Goal: Task Accomplishment & Management: Manage account settings

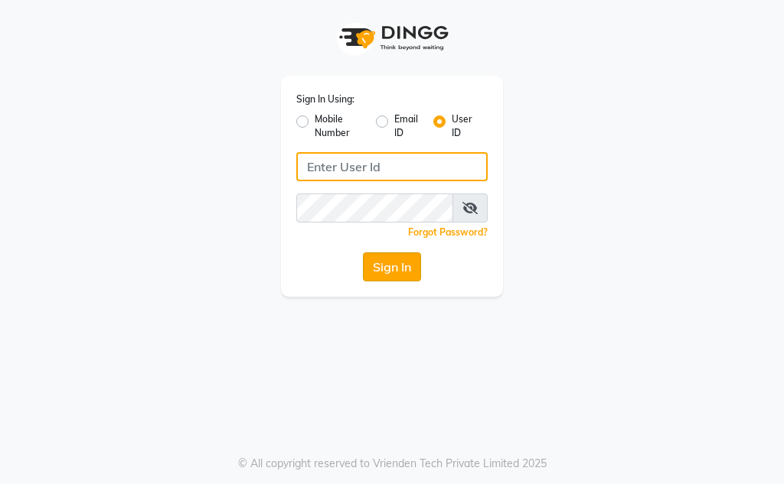
type input "Kunwargadh@123"
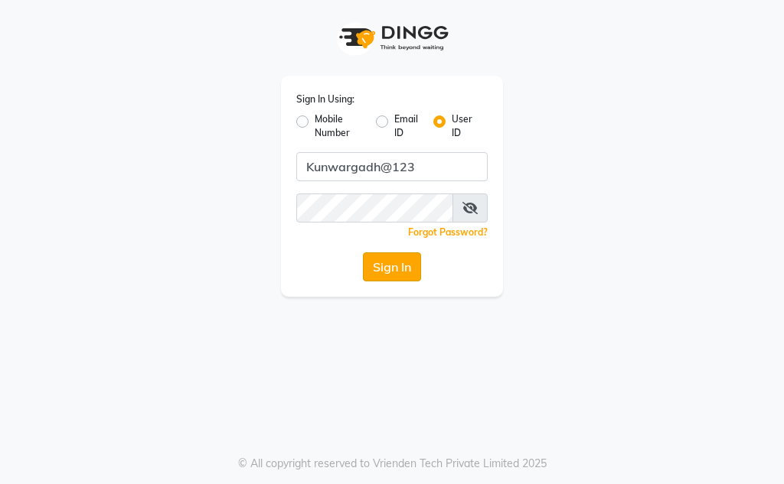
click at [412, 266] on button "Sign In" at bounding box center [392, 267] width 58 height 29
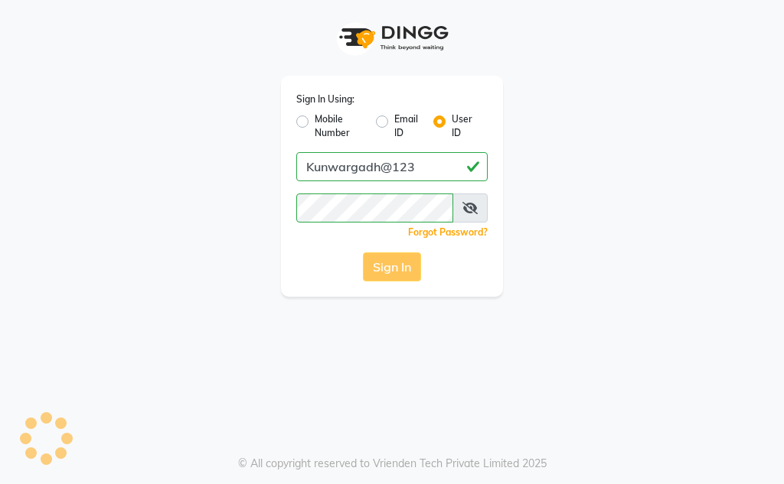
click at [412, 266] on div "Sign In" at bounding box center [391, 267] width 191 height 29
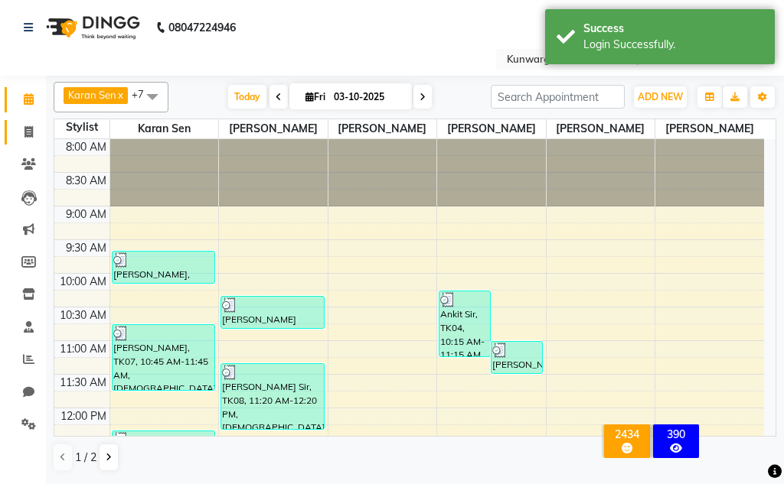
click at [30, 131] on icon at bounding box center [28, 131] width 8 height 11
select select "7931"
select select "service"
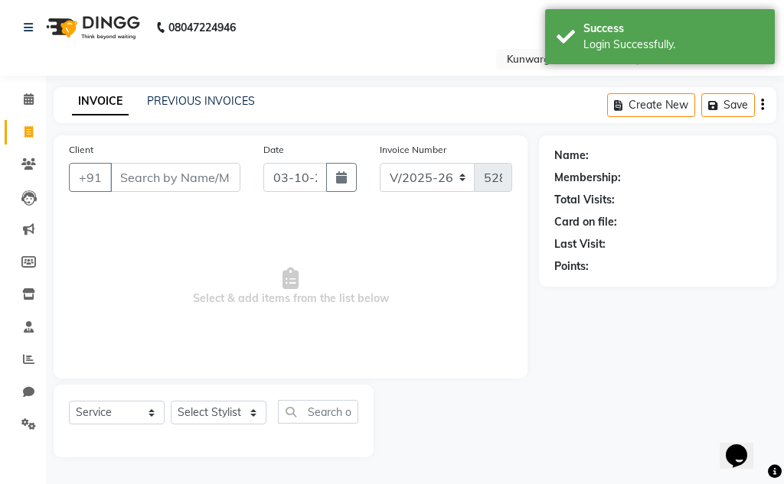
click at [145, 178] on input "Client" at bounding box center [175, 177] width 130 height 29
click at [154, 176] on input "Client" at bounding box center [175, 177] width 130 height 29
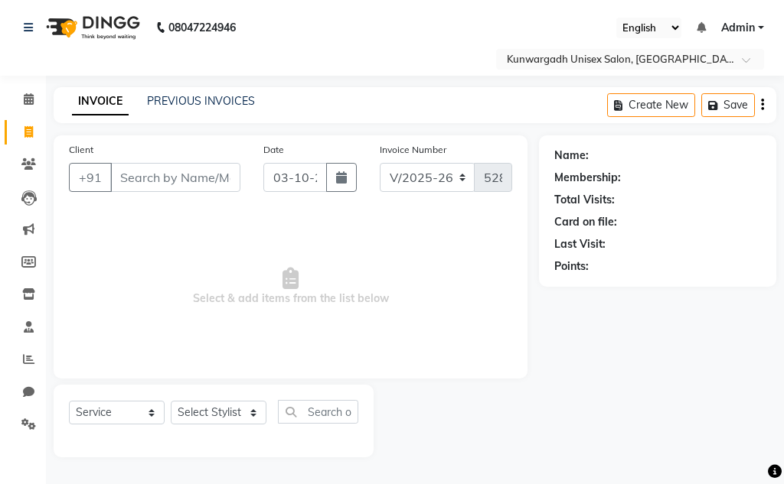
click at [135, 182] on input "Client" at bounding box center [175, 177] width 130 height 29
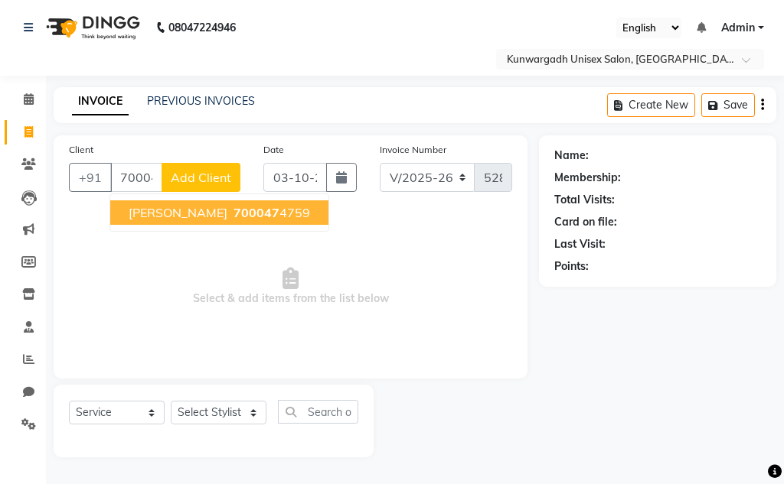
click at [211, 220] on button "[PERSON_NAME] Sir 700047 4759" at bounding box center [219, 212] width 218 height 24
type input "7000474759"
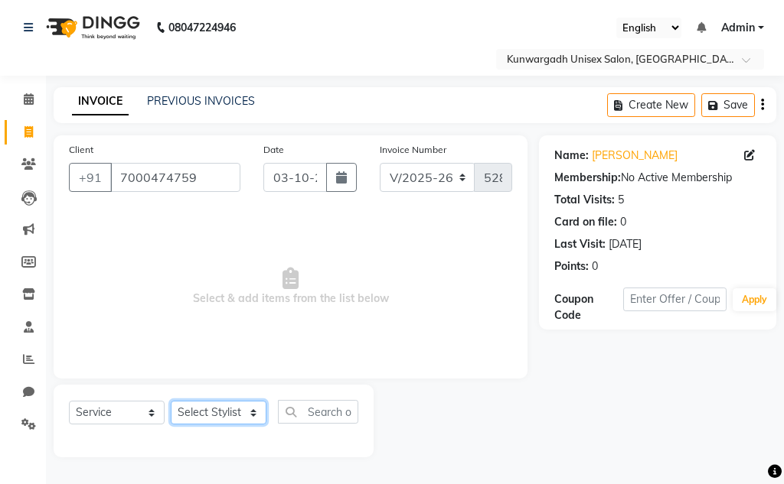
click at [224, 406] on select "Select Stylist Aarti [PERSON_NAME] Sir Chiku [PERSON_NAME] Devdas [PERSON_NAME]…" at bounding box center [219, 413] width 96 height 24
select select "84120"
click at [171, 401] on select "Select Stylist Aarti [PERSON_NAME] Sir Chiku [PERSON_NAME] Devdas [PERSON_NAME]…" at bounding box center [219, 413] width 96 height 24
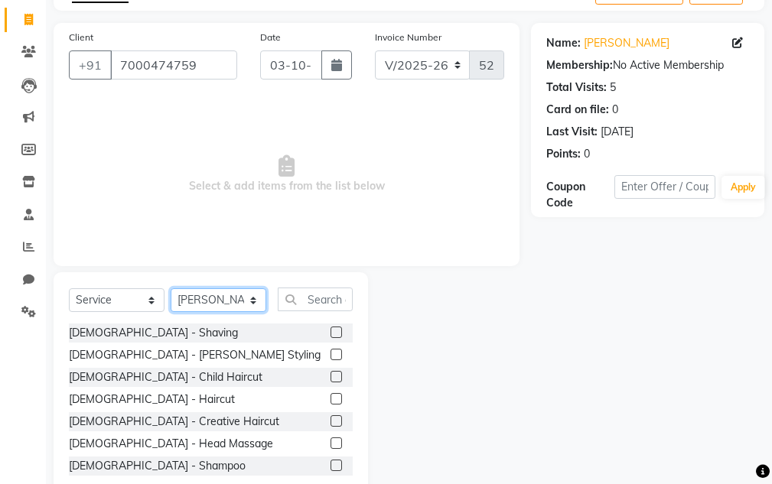
scroll to position [149, 0]
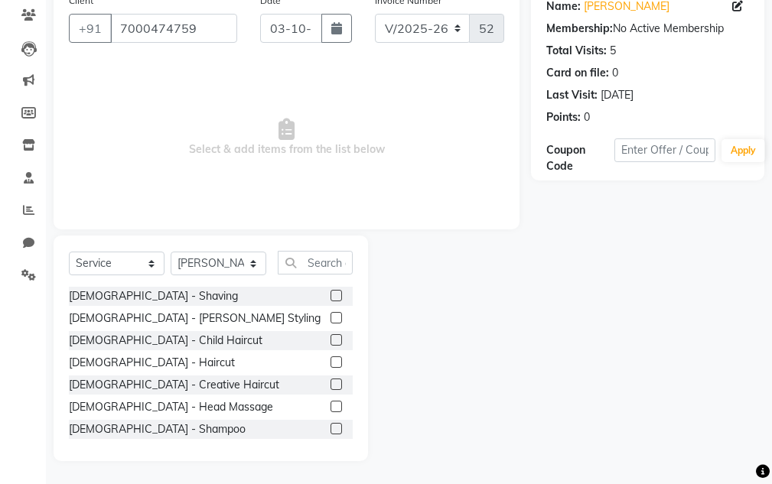
drag, startPoint x: 324, startPoint y: 359, endPoint x: 367, endPoint y: 331, distance: 50.3
click at [331, 357] on label at bounding box center [336, 362] width 11 height 11
click at [331, 358] on input "checkbox" at bounding box center [336, 363] width 10 height 10
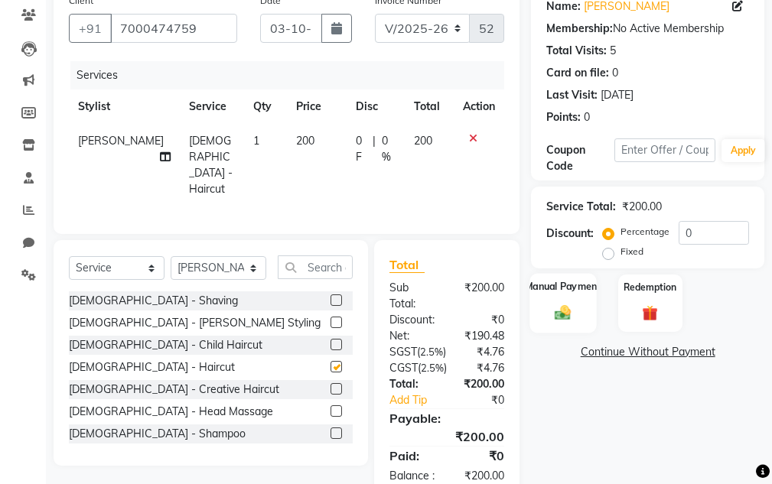
checkbox input "false"
drag, startPoint x: 561, startPoint y: 298, endPoint x: 588, endPoint y: 305, distance: 28.4
click at [563, 301] on div "Manual Payment" at bounding box center [563, 303] width 67 height 60
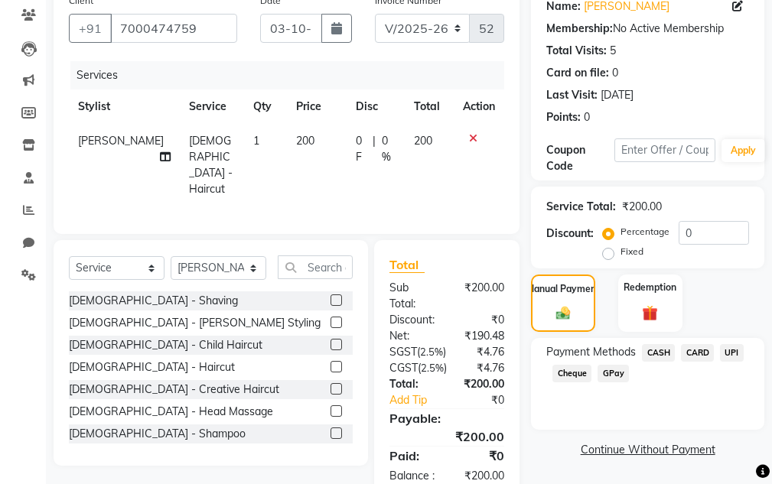
click at [655, 350] on span "CASH" at bounding box center [658, 353] width 33 height 18
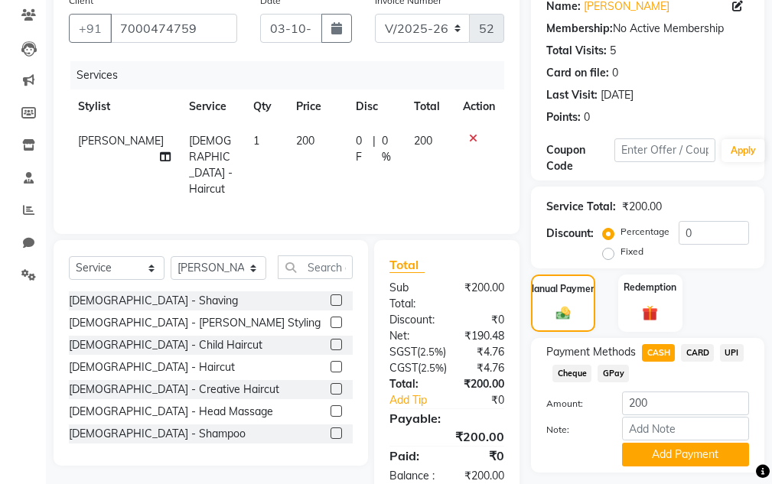
drag, startPoint x: 655, startPoint y: 450, endPoint x: 671, endPoint y: 410, distance: 42.9
click at [657, 445] on button "Add Payment" at bounding box center [685, 455] width 127 height 24
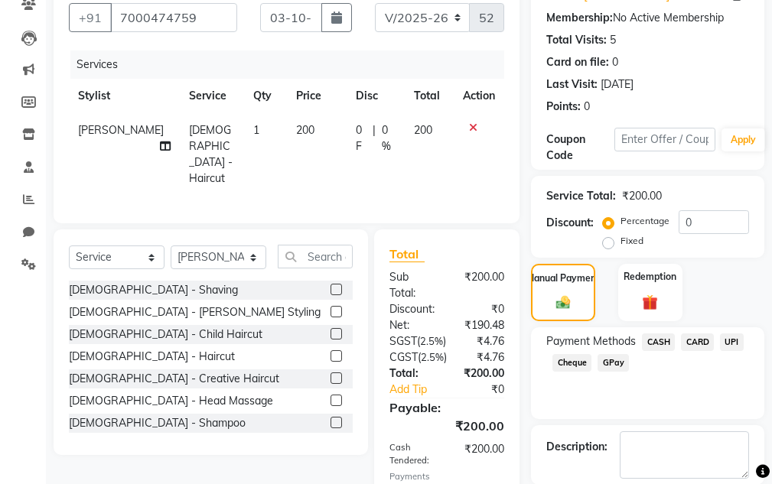
scroll to position [311, 0]
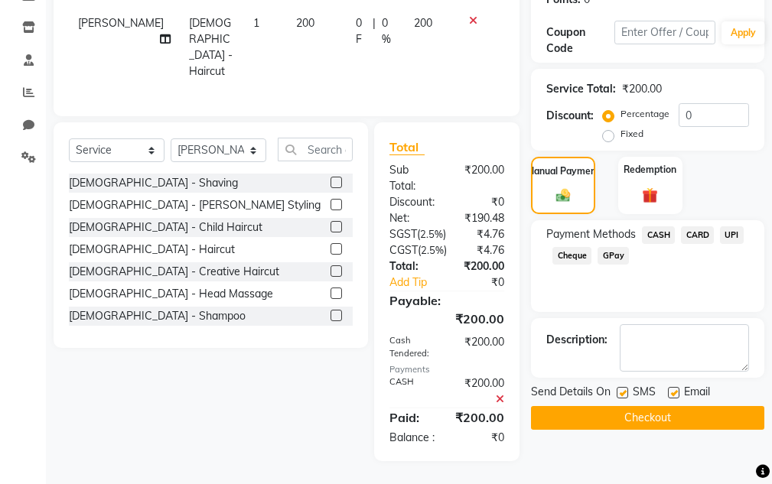
click at [660, 406] on button "Checkout" at bounding box center [647, 418] width 233 height 24
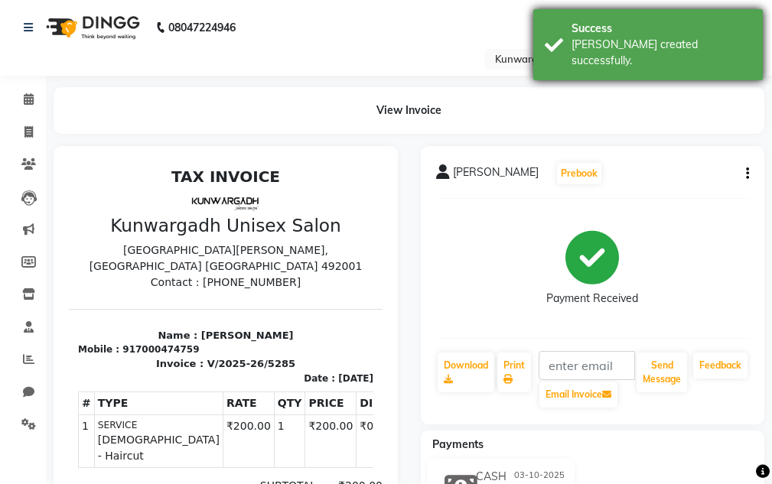
click at [682, 48] on div "[PERSON_NAME] created successfully." at bounding box center [662, 53] width 180 height 32
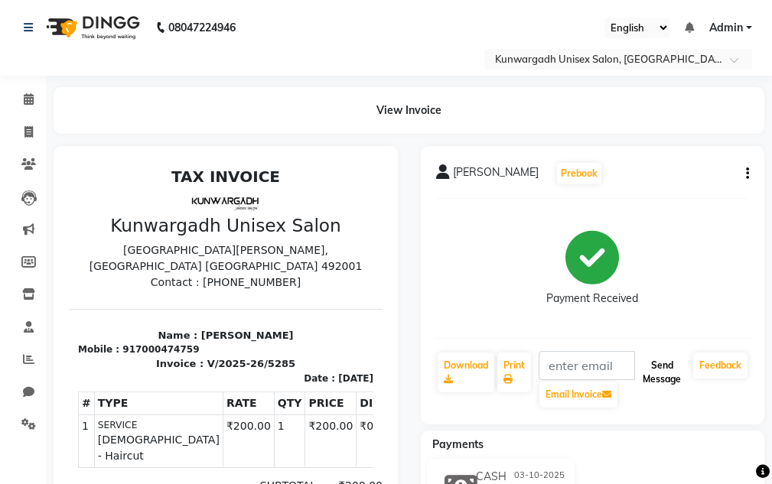
click at [666, 381] on button "Send Message" at bounding box center [662, 373] width 51 height 40
click at [666, 382] on button "Send Message" at bounding box center [662, 373] width 51 height 40
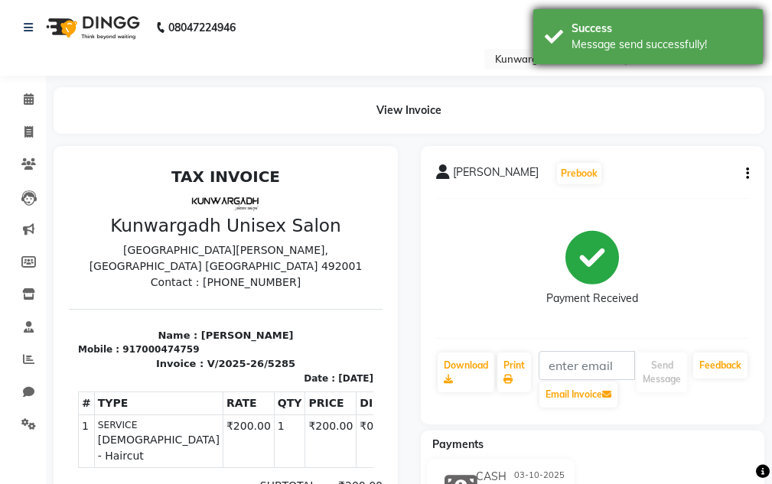
click at [647, 41] on div "Message send successfully!" at bounding box center [662, 45] width 180 height 16
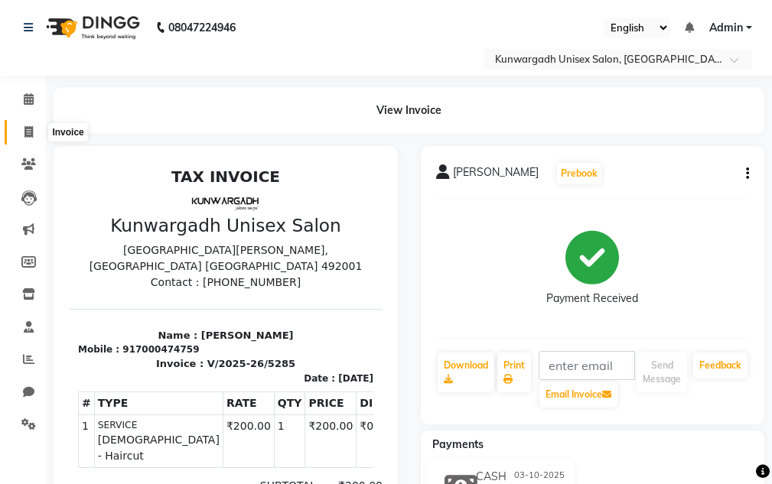
click at [29, 133] on icon at bounding box center [28, 131] width 8 height 11
select select "service"
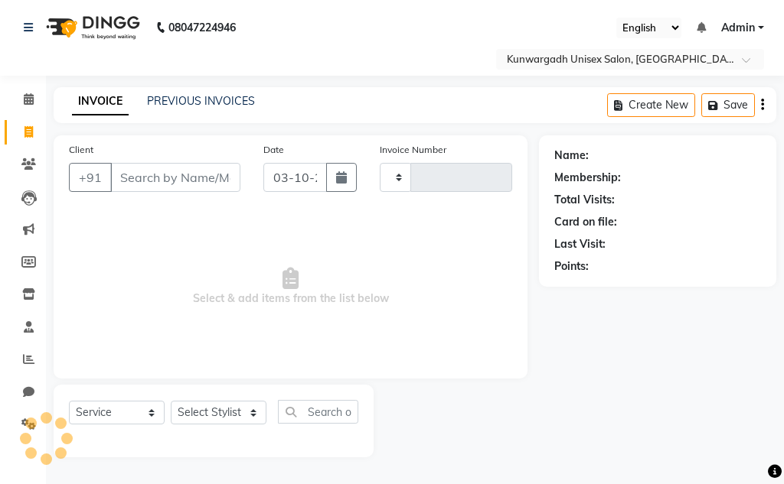
type input "5286"
select select "7931"
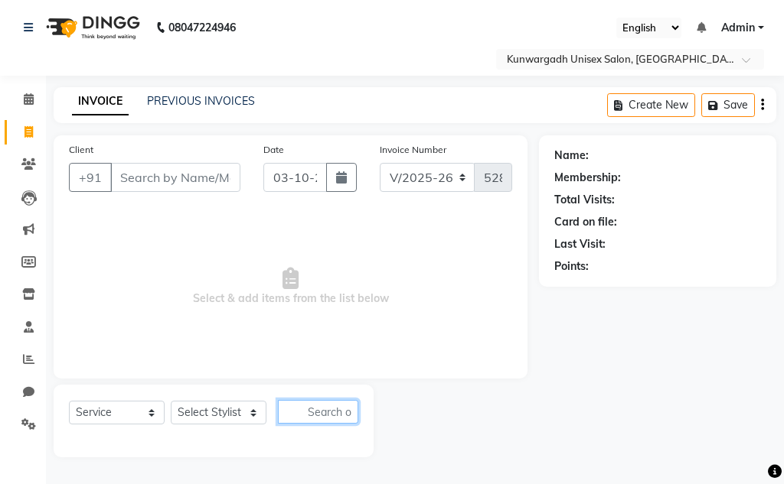
click at [285, 402] on input "text" at bounding box center [318, 412] width 80 height 24
drag, startPoint x: 132, startPoint y: 187, endPoint x: 155, endPoint y: 173, distance: 26.8
click at [133, 185] on input "Client" at bounding box center [175, 177] width 130 height 29
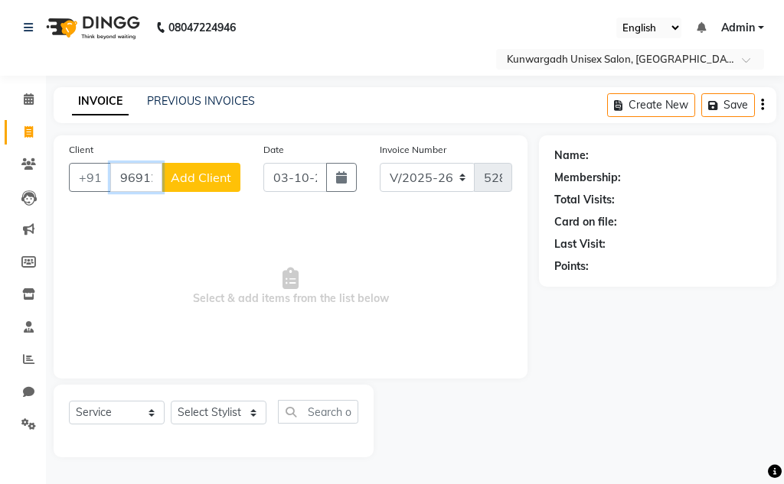
type input "9691223200"
click at [184, 185] on button "Add Client" at bounding box center [200, 177] width 79 height 29
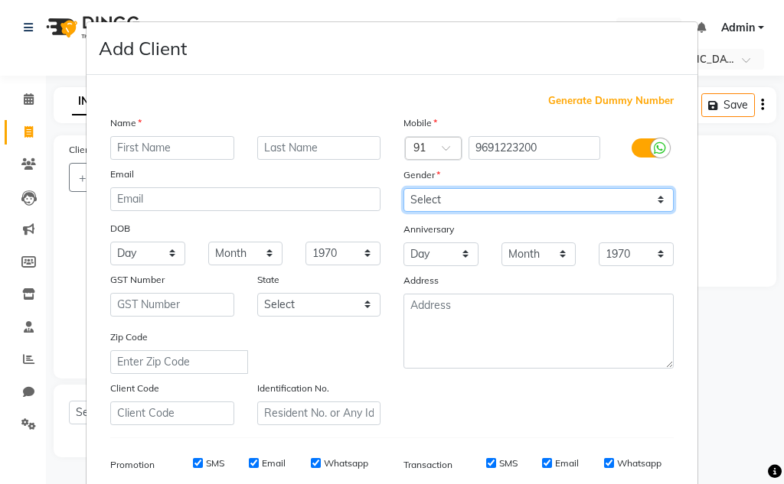
drag, startPoint x: 505, startPoint y: 194, endPoint x: 498, endPoint y: 200, distance: 9.7
click at [504, 194] on select "Select [DEMOGRAPHIC_DATA] [DEMOGRAPHIC_DATA] Other Prefer Not To Say" at bounding box center [538, 200] width 270 height 24
select select "[DEMOGRAPHIC_DATA]"
click at [403, 188] on select "Select [DEMOGRAPHIC_DATA] [DEMOGRAPHIC_DATA] Other Prefer Not To Say" at bounding box center [538, 200] width 270 height 24
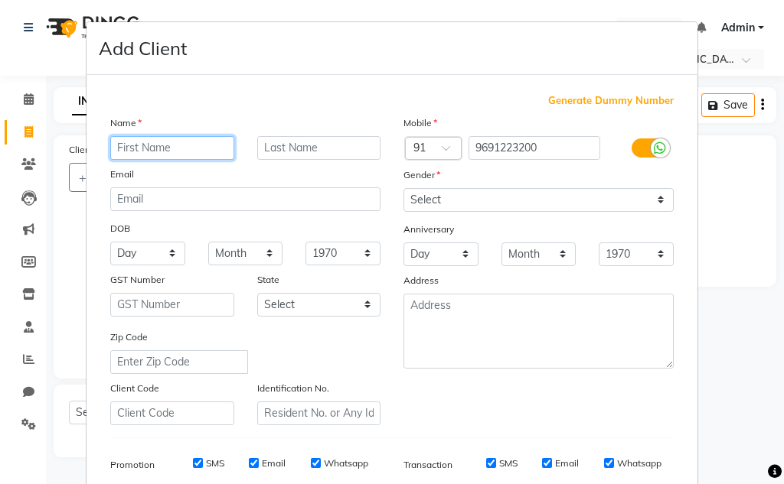
click at [112, 148] on input "text" at bounding box center [172, 148] width 124 height 24
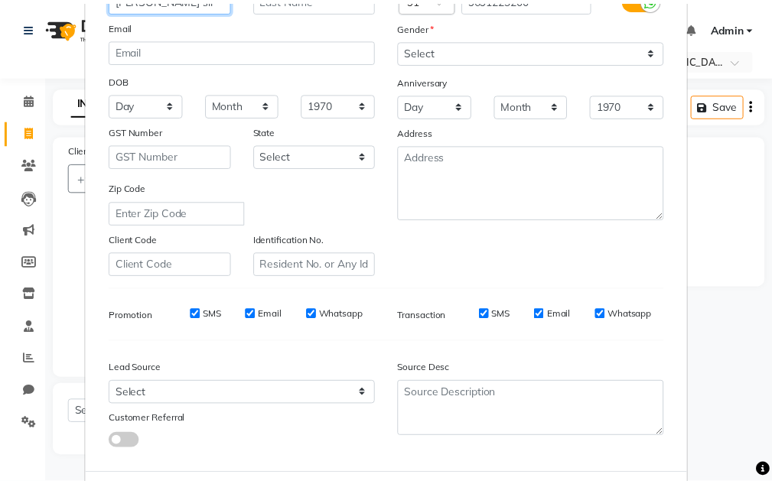
scroll to position [222, 0]
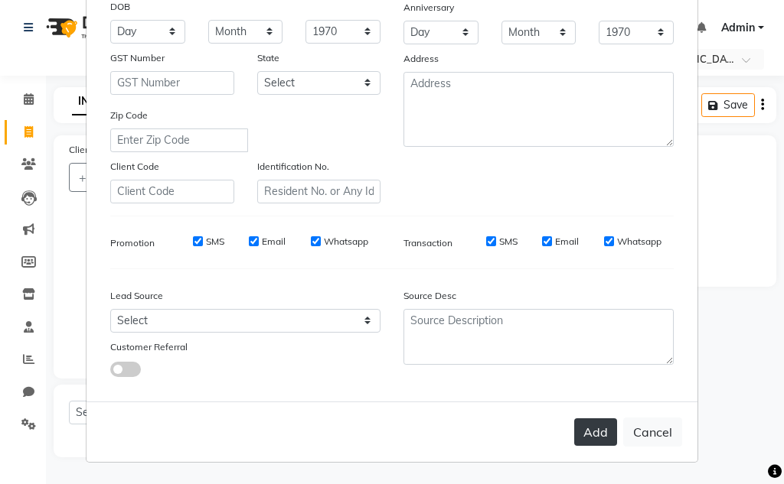
type input "[PERSON_NAME] sir"
click at [589, 429] on button "Add" at bounding box center [595, 433] width 43 height 28
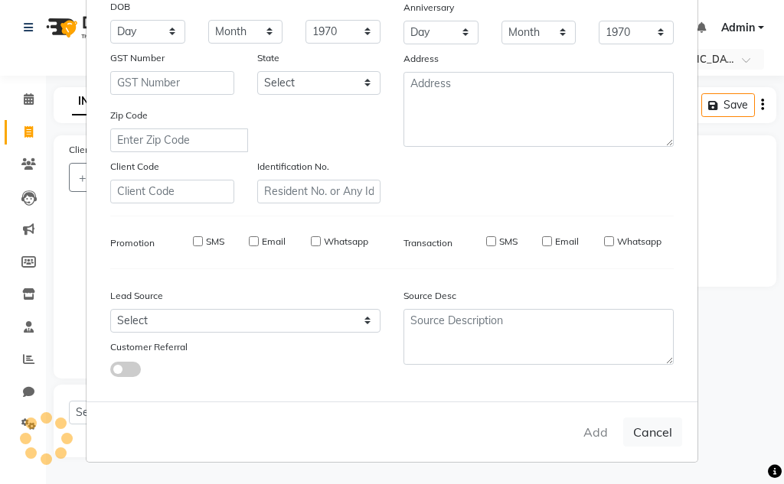
select select
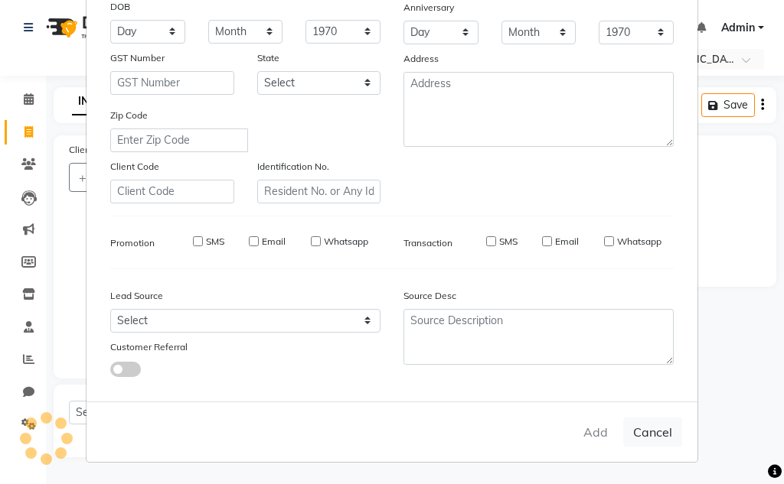
select select
checkbox input "false"
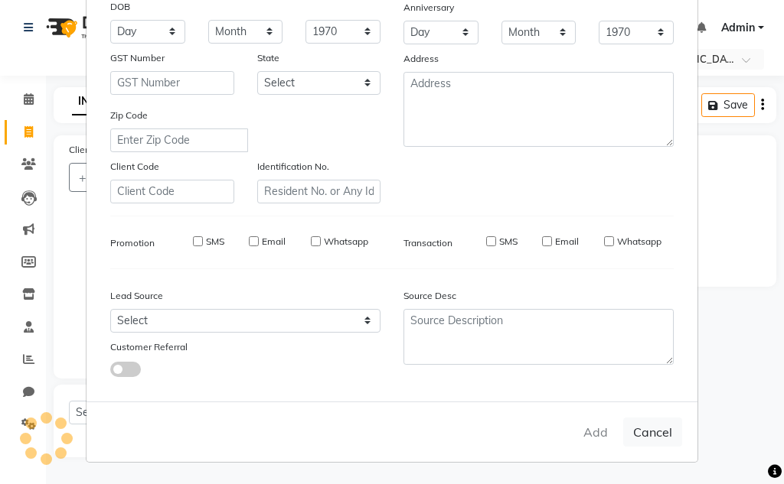
checkbox input "false"
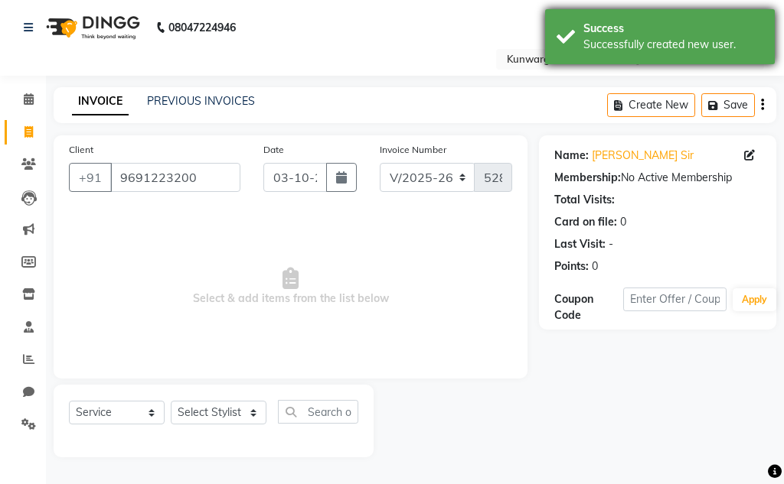
click at [630, 39] on div "Success Successfully created new user." at bounding box center [660, 36] width 230 height 55
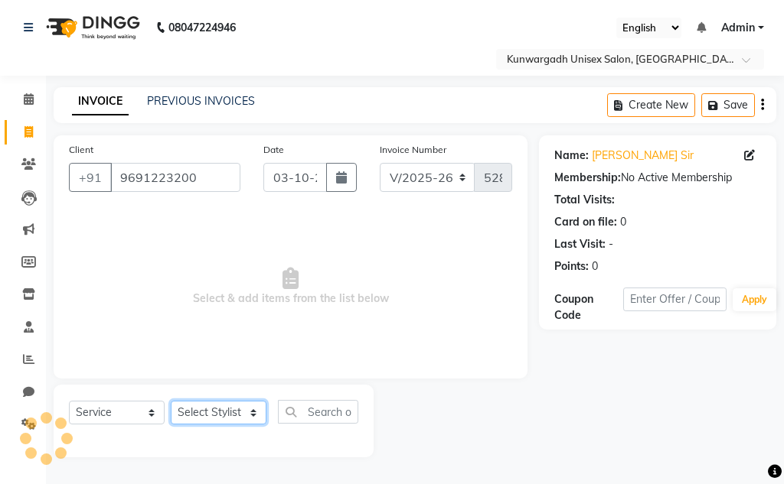
click at [219, 421] on select "Select Stylist Aarti [PERSON_NAME] Sir Chiku [PERSON_NAME] Devdas [PERSON_NAME]…" at bounding box center [219, 413] width 96 height 24
click at [171, 401] on select "Select Stylist Aarti [PERSON_NAME] Sir Chiku [PERSON_NAME] Devdas [PERSON_NAME]…" at bounding box center [219, 413] width 96 height 24
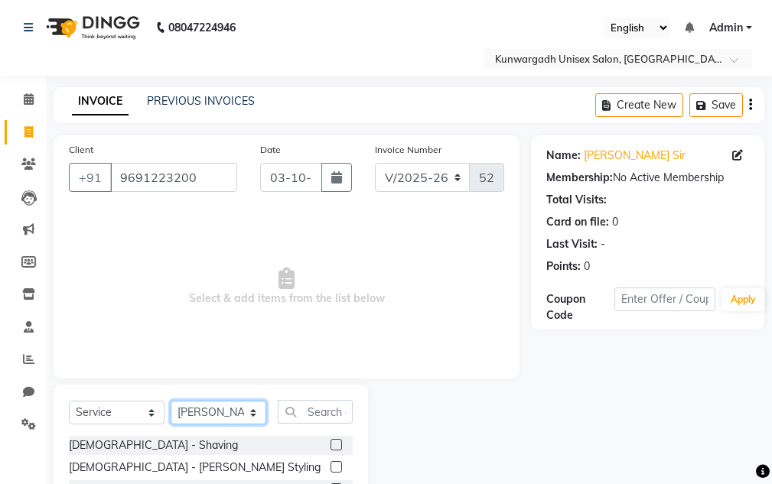
click at [240, 415] on select "Select Stylist Aarti [PERSON_NAME] Sir Chiku [PERSON_NAME] Devdas [PERSON_NAME]…" at bounding box center [219, 413] width 96 height 24
select select "82467"
click at [171, 401] on select "Select Stylist Aarti [PERSON_NAME] Sir Chiku [PERSON_NAME] Devdas [PERSON_NAME]…" at bounding box center [219, 413] width 96 height 24
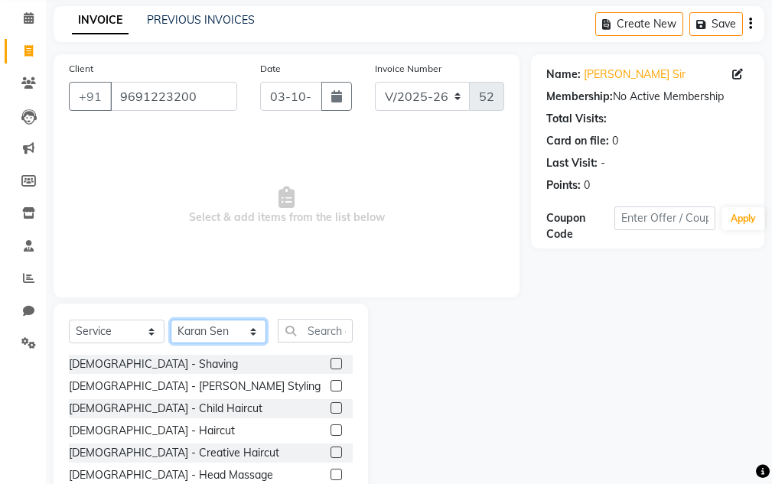
scroll to position [149, 0]
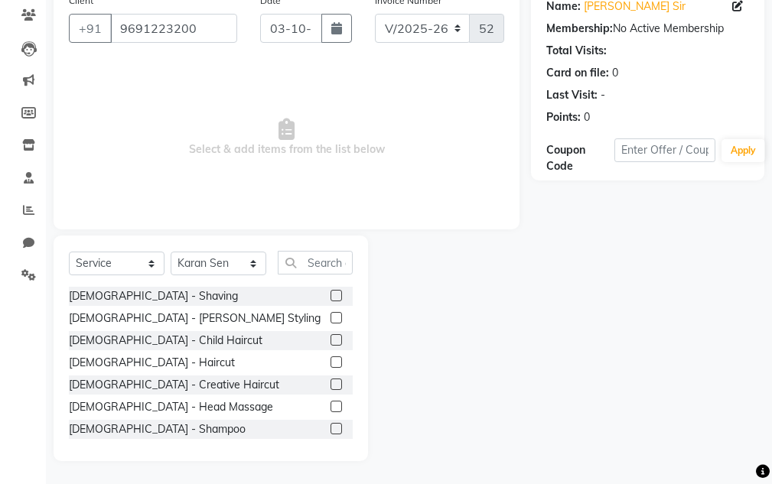
click at [331, 317] on label at bounding box center [336, 317] width 11 height 11
click at [331, 317] on input "checkbox" at bounding box center [336, 319] width 10 height 10
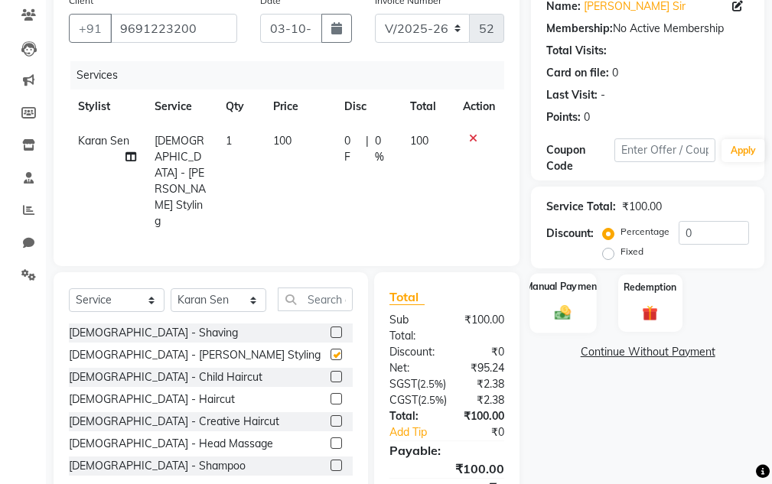
checkbox input "false"
click at [574, 325] on div "Manual Payment" at bounding box center [563, 303] width 67 height 60
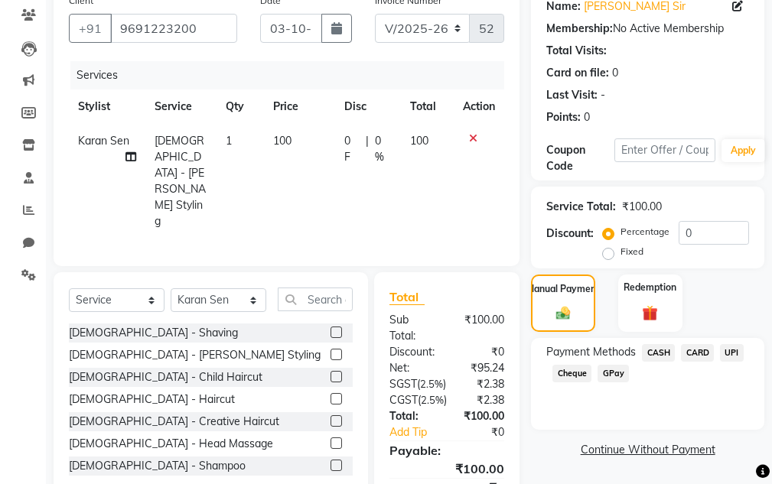
click at [664, 351] on span "CASH" at bounding box center [658, 353] width 33 height 18
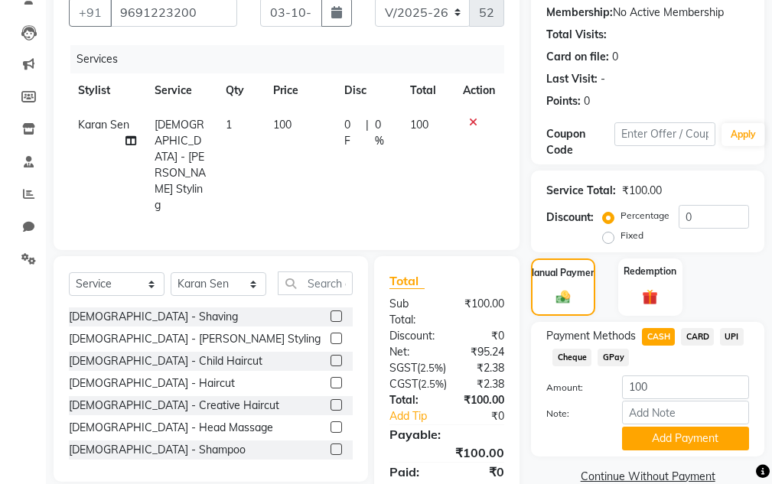
scroll to position [231, 0]
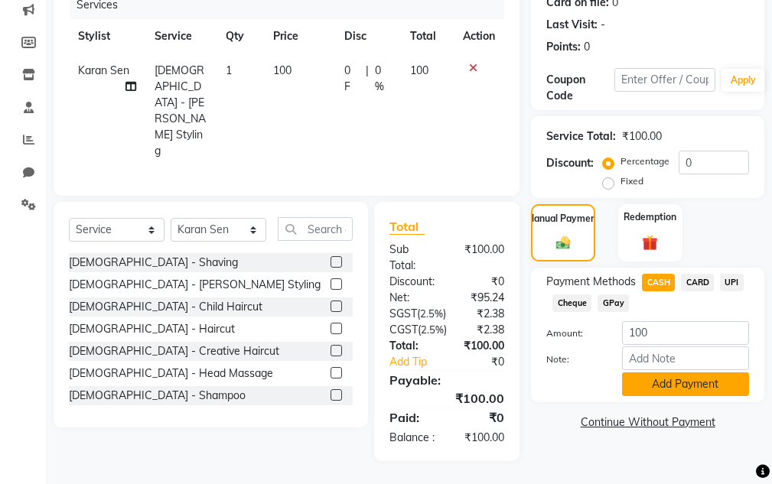
click at [660, 378] on button "Add Payment" at bounding box center [685, 385] width 127 height 24
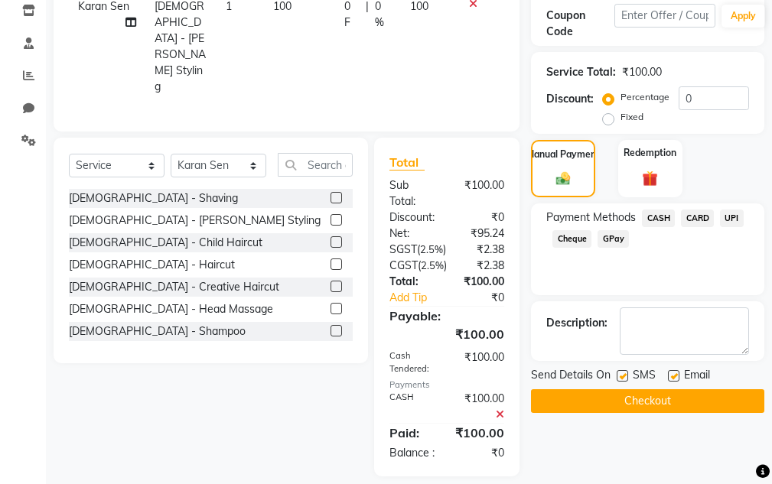
scroll to position [311, 0]
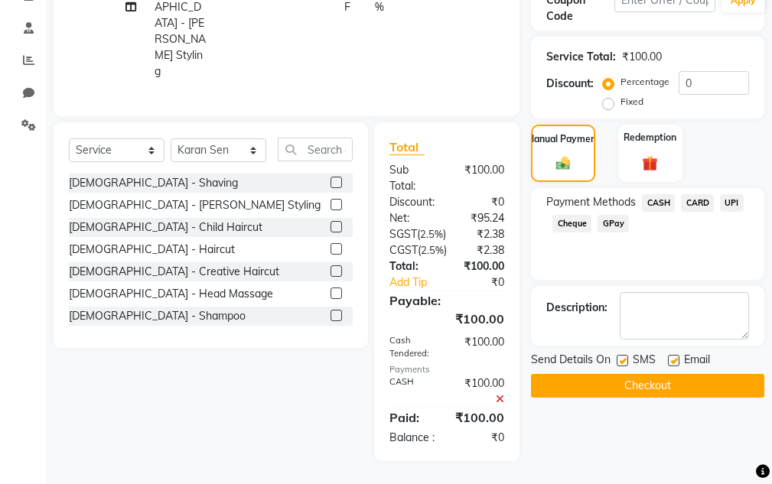
click at [657, 374] on button "Checkout" at bounding box center [647, 386] width 233 height 24
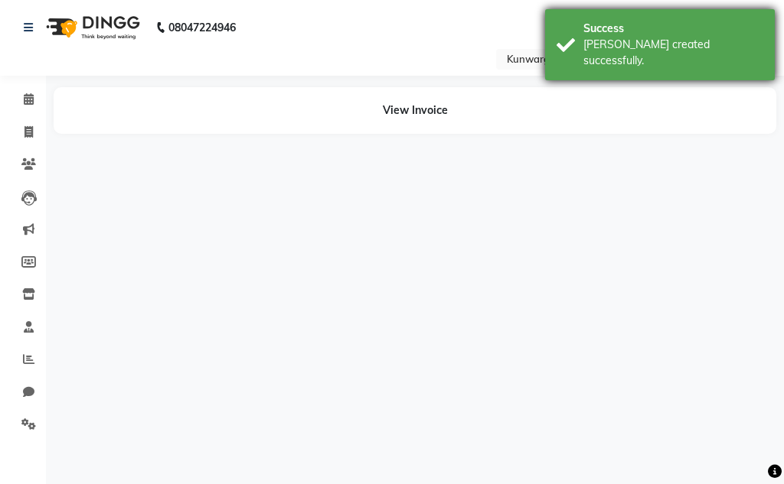
click at [599, 30] on div "Success" at bounding box center [673, 29] width 180 height 16
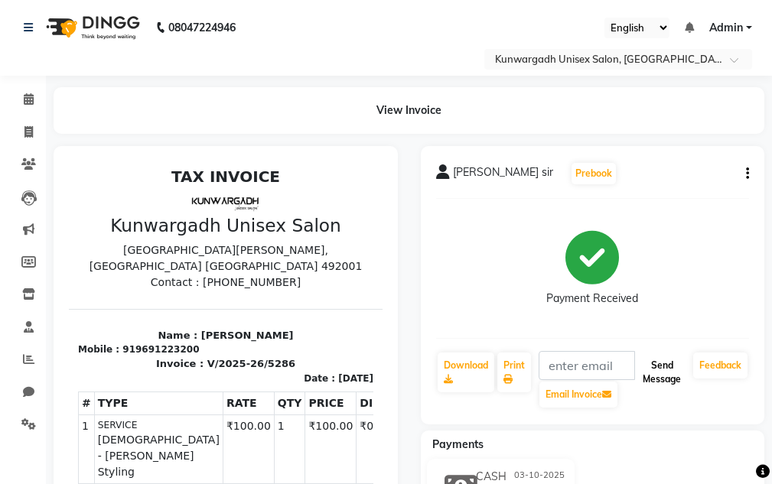
click at [644, 356] on button "Send Message" at bounding box center [662, 373] width 51 height 40
click at [644, 357] on button "Send Message" at bounding box center [662, 373] width 51 height 40
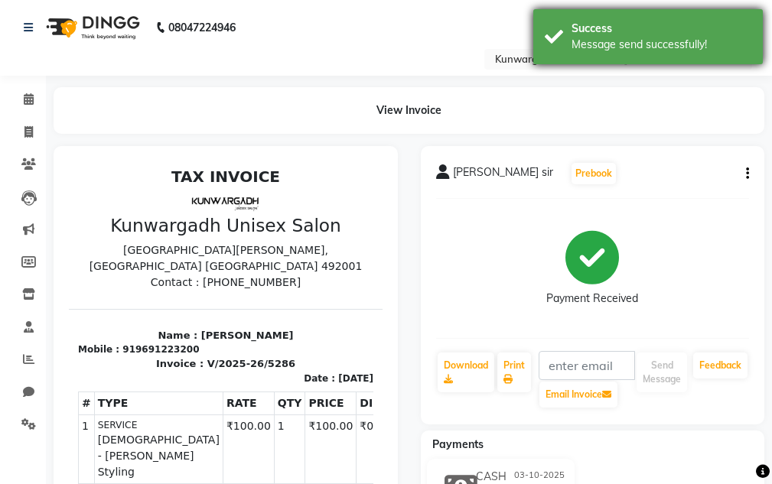
click at [637, 31] on div "Success" at bounding box center [662, 29] width 180 height 16
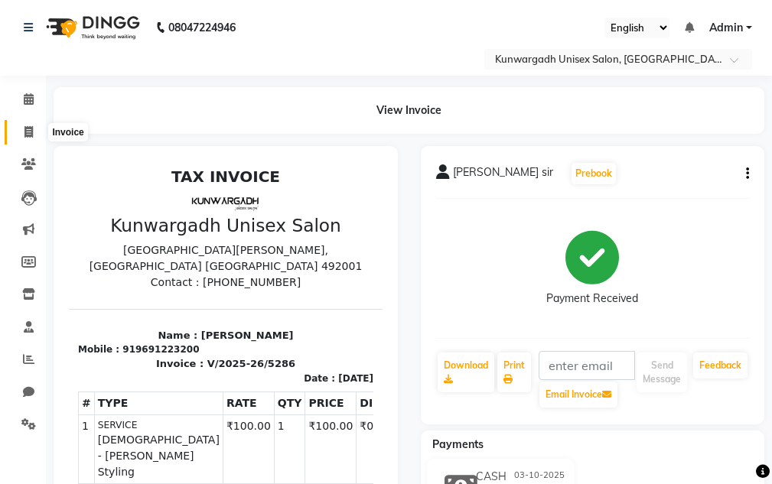
click at [28, 129] on icon at bounding box center [28, 131] width 8 height 11
select select "service"
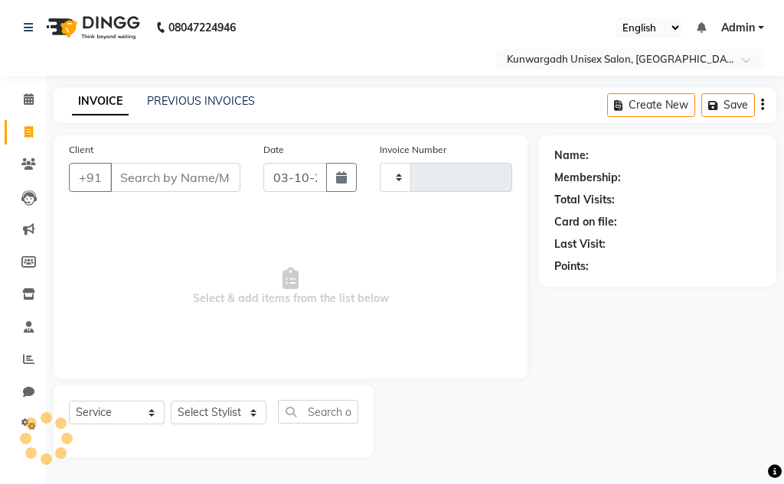
type input "5287"
select select "7931"
click at [735, 389] on div "Name: Membership: Total Visits: Card on file: Last Visit: Points:" at bounding box center [663, 296] width 249 height 322
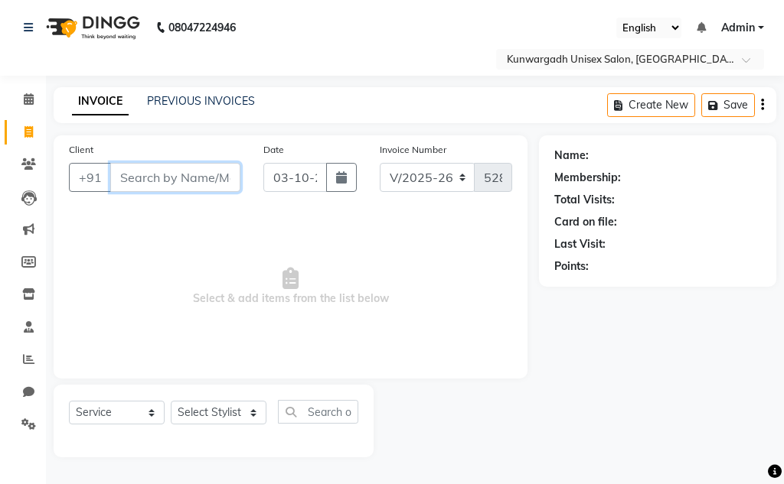
click at [229, 164] on input "Client" at bounding box center [175, 177] width 130 height 29
type input "9907343043"
click at [200, 176] on span "Add Client" at bounding box center [201, 177] width 60 height 15
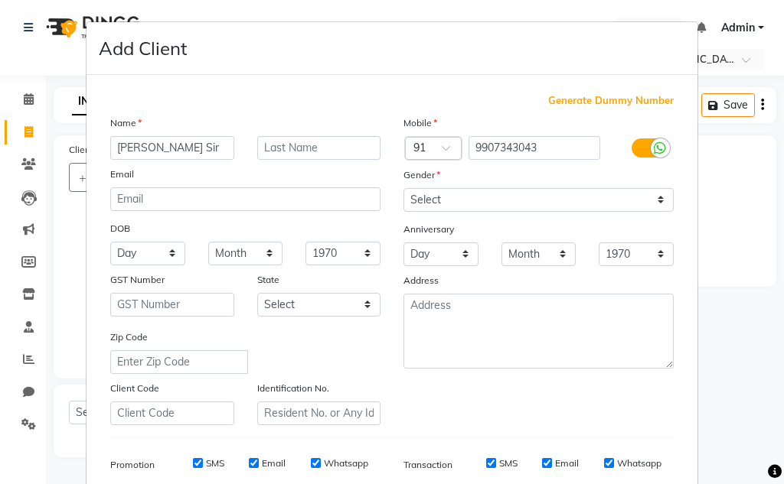
type input "[PERSON_NAME] Sir"
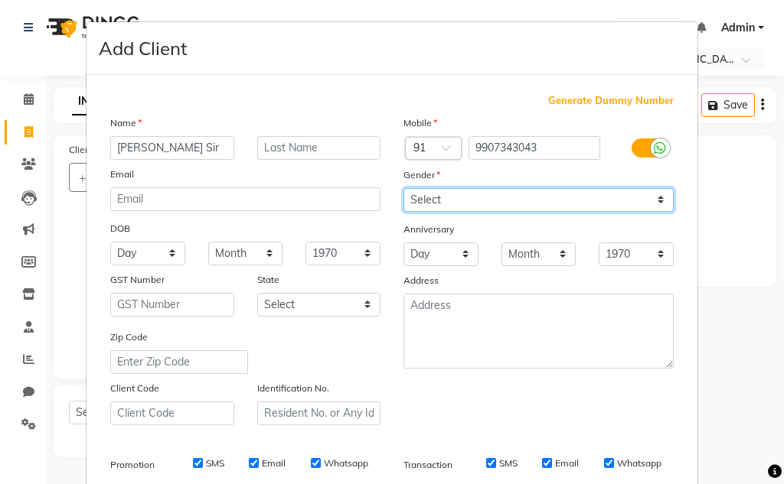
drag, startPoint x: 429, startPoint y: 192, endPoint x: 429, endPoint y: 211, distance: 19.1
click at [429, 192] on select "Select [DEMOGRAPHIC_DATA] [DEMOGRAPHIC_DATA] Other Prefer Not To Say" at bounding box center [538, 200] width 270 height 24
select select "[DEMOGRAPHIC_DATA]"
click at [403, 188] on select "Select [DEMOGRAPHIC_DATA] [DEMOGRAPHIC_DATA] Other Prefer Not To Say" at bounding box center [538, 200] width 270 height 24
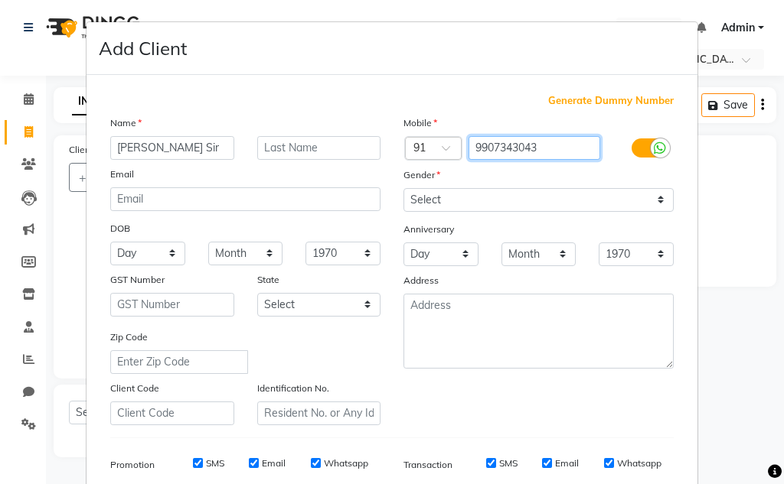
drag, startPoint x: 468, startPoint y: 148, endPoint x: 569, endPoint y: 151, distance: 101.1
click at [569, 151] on input "9907343043" at bounding box center [534, 148] width 132 height 24
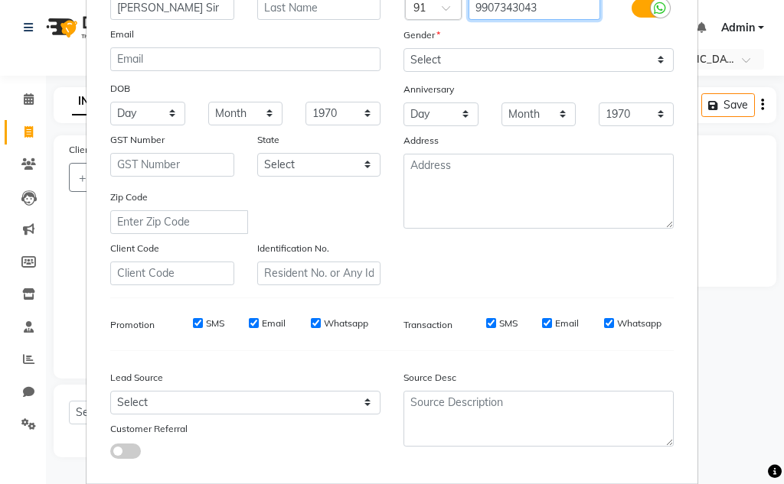
scroll to position [222, 0]
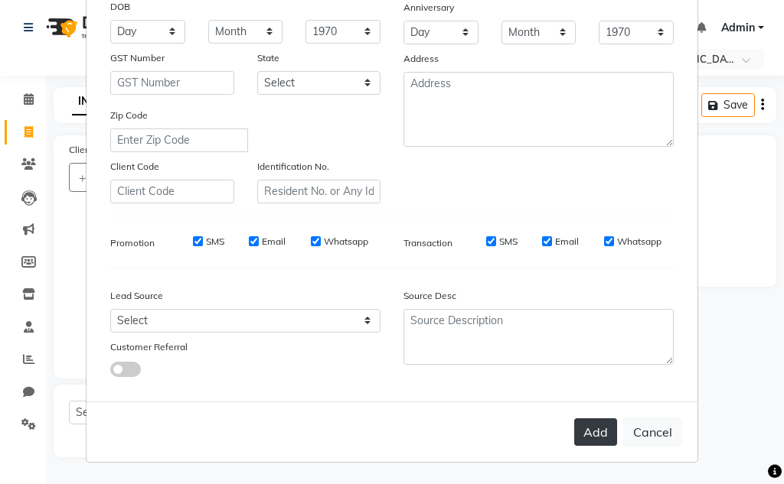
click at [600, 425] on button "Add" at bounding box center [595, 433] width 43 height 28
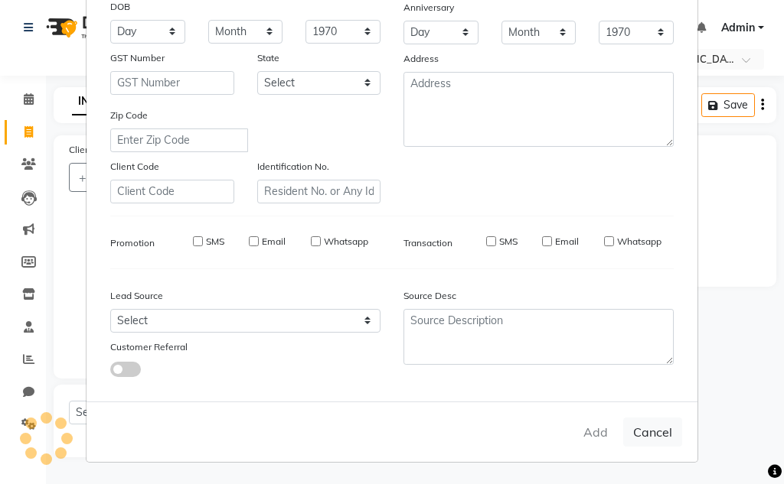
select select
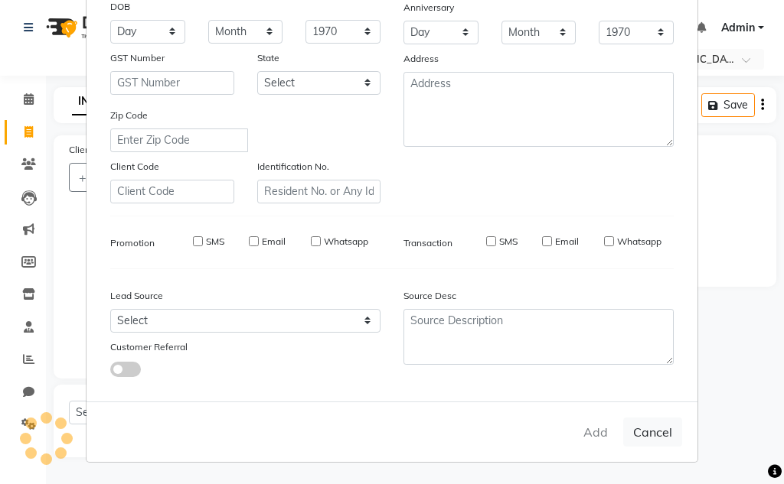
select select
checkbox input "false"
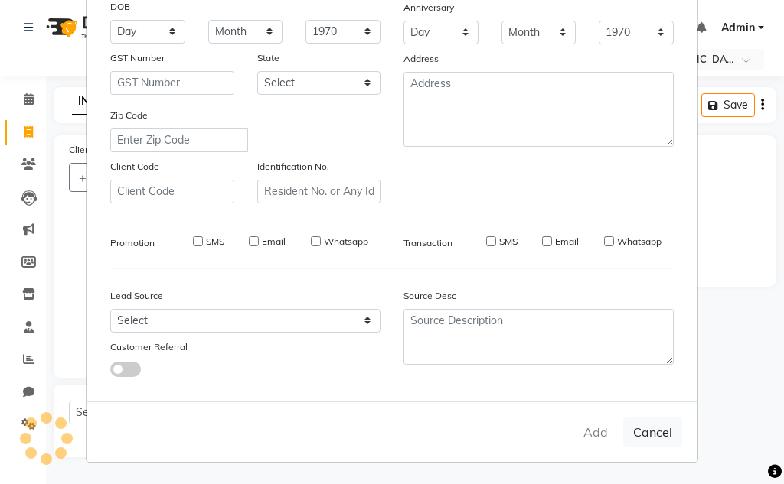
checkbox input "false"
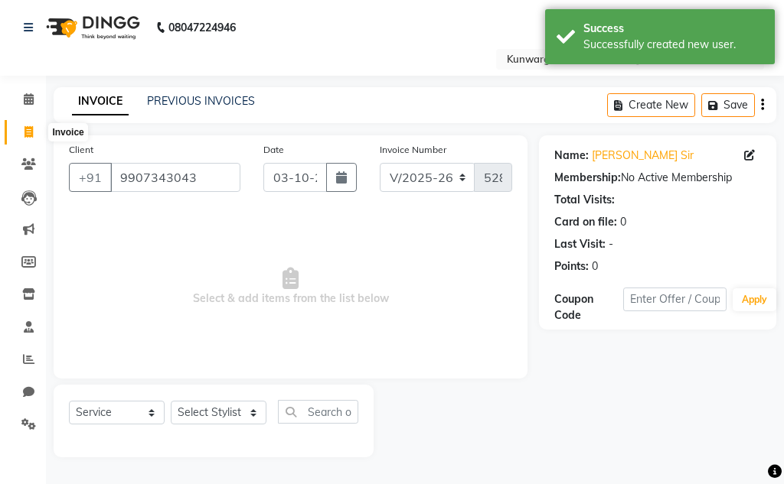
click at [32, 132] on icon at bounding box center [28, 131] width 8 height 11
select select "service"
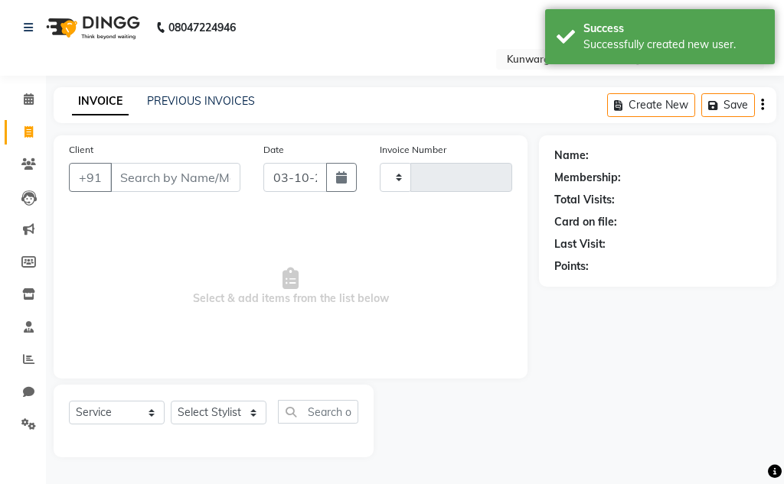
type input "5287"
select select "7931"
click at [45, 94] on li "Calendar" at bounding box center [23, 99] width 46 height 33
click at [35, 98] on span at bounding box center [28, 100] width 27 height 18
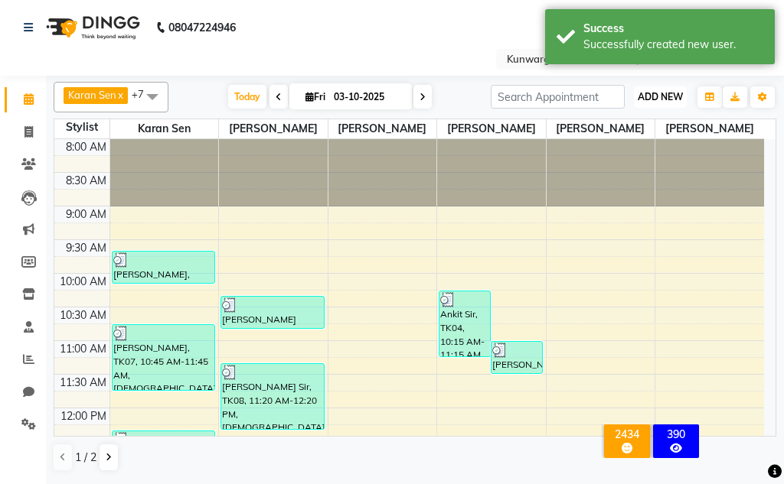
click at [676, 104] on button "ADD NEW Toggle Dropdown" at bounding box center [660, 96] width 53 height 21
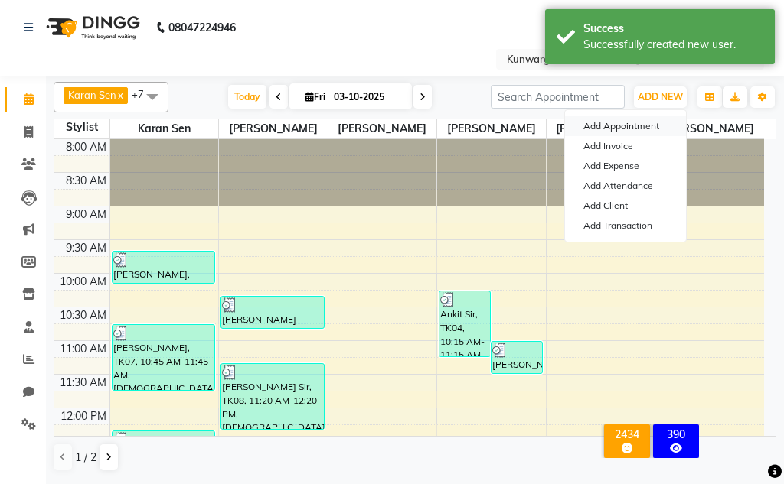
click at [632, 125] on button "Add Appointment" at bounding box center [625, 126] width 121 height 20
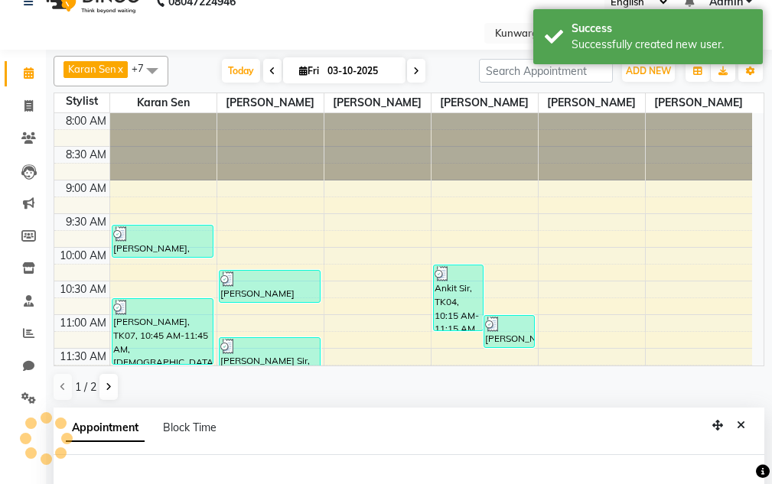
select select "tentative"
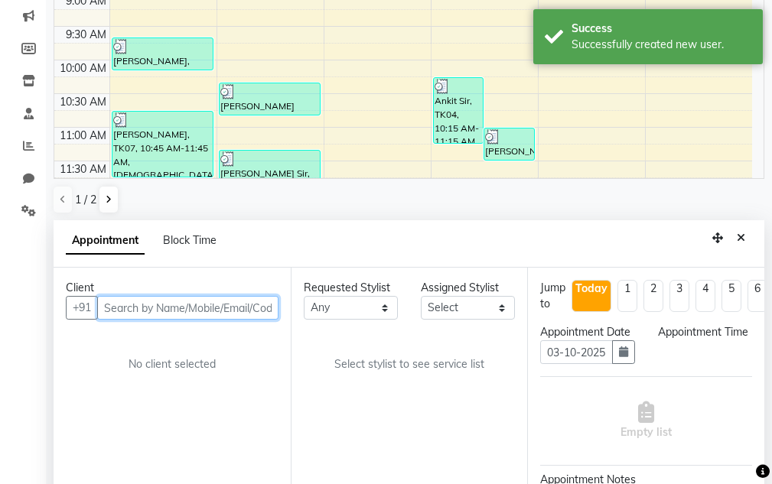
select select "540"
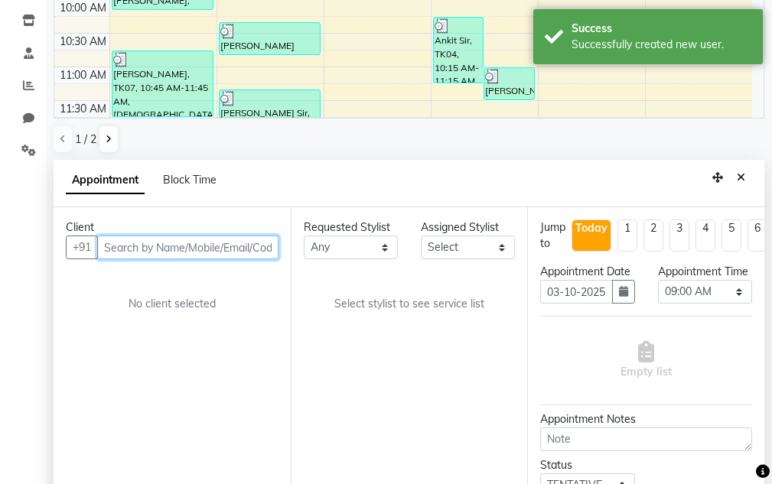
scroll to position [279, 0]
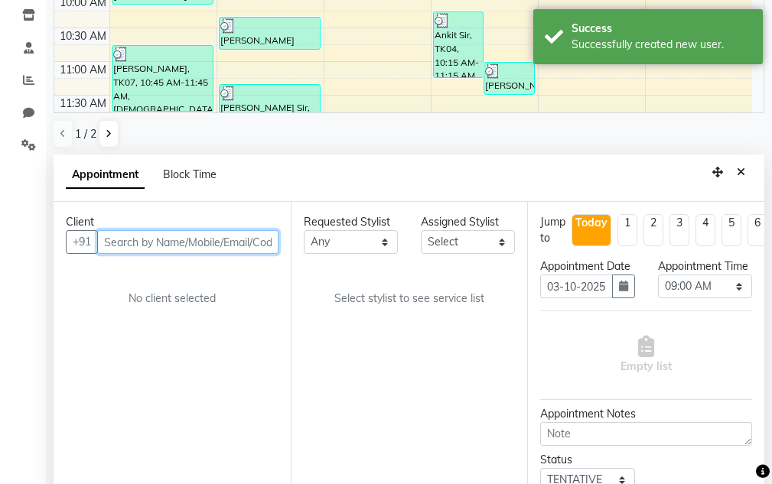
paste input "9907343043"
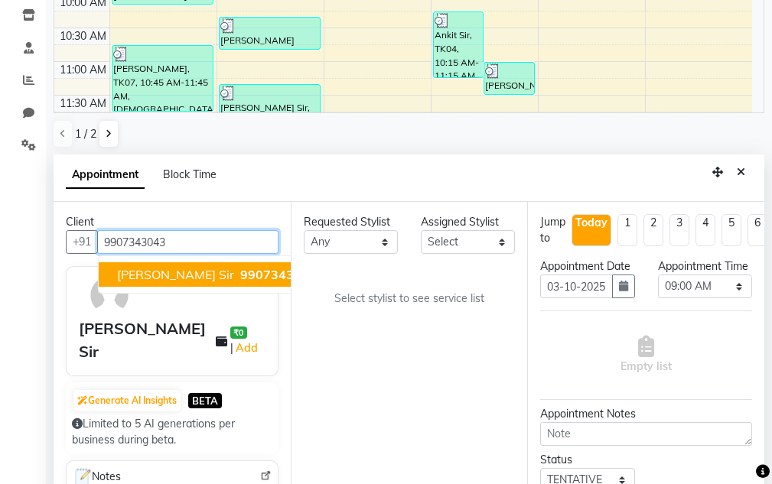
click at [240, 271] on span "9907343043" at bounding box center [278, 274] width 77 height 15
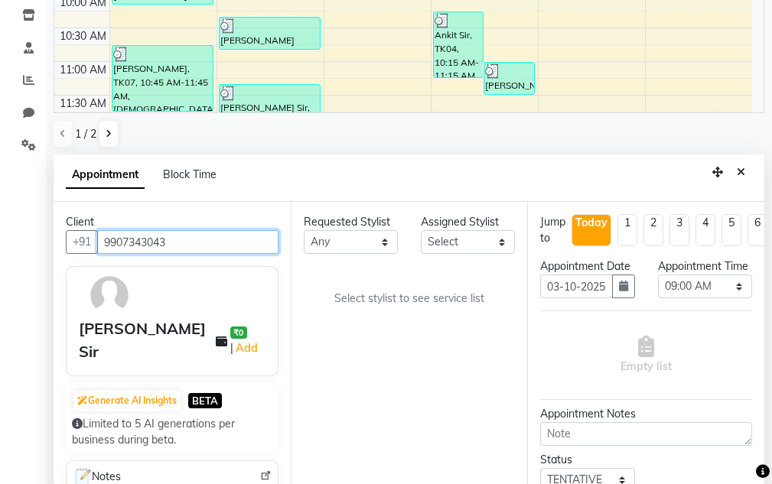
type input "9907343043"
click at [357, 239] on select "Any Aarti [PERSON_NAME] Sir Chiku [PERSON_NAME] Devdas [PERSON_NAME] [PERSON_NA…" at bounding box center [351, 242] width 94 height 24
select select "92346"
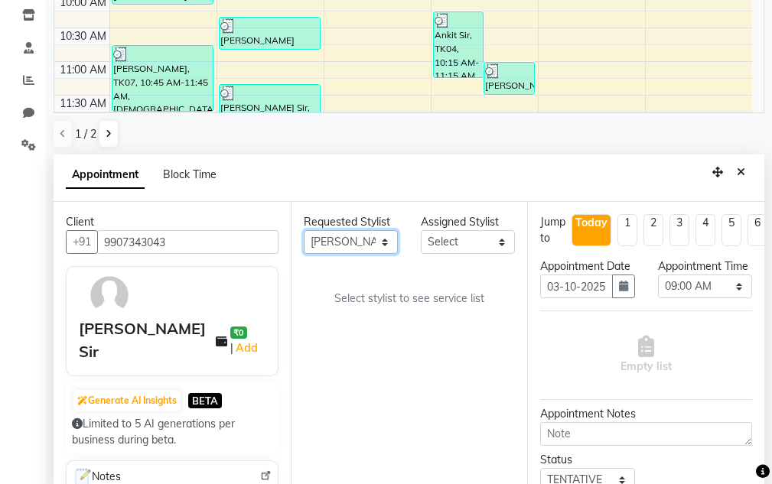
click at [304, 230] on select "Any Aarti [PERSON_NAME] Sir Chiku [PERSON_NAME] Devdas [PERSON_NAME] [PERSON_NA…" at bounding box center [351, 242] width 94 height 24
select select "92346"
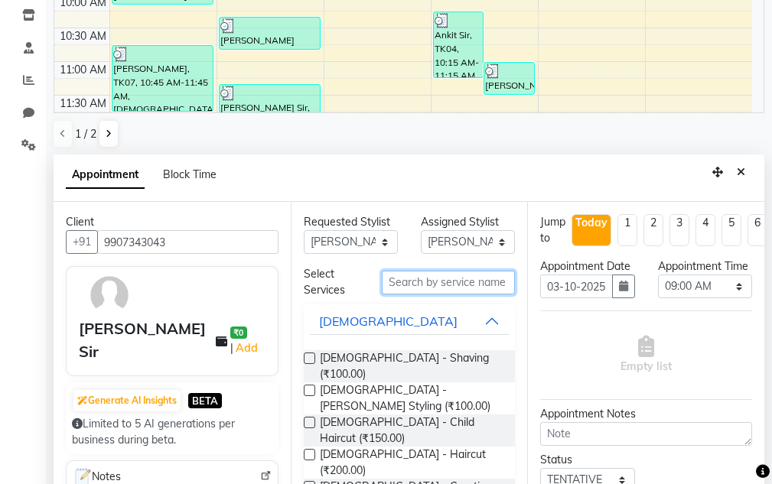
click at [448, 286] on input "text" at bounding box center [448, 283] width 133 height 24
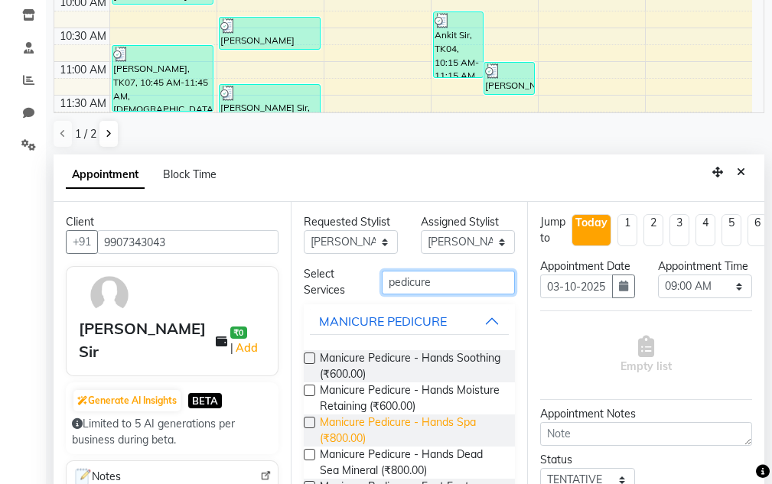
scroll to position [128, 0]
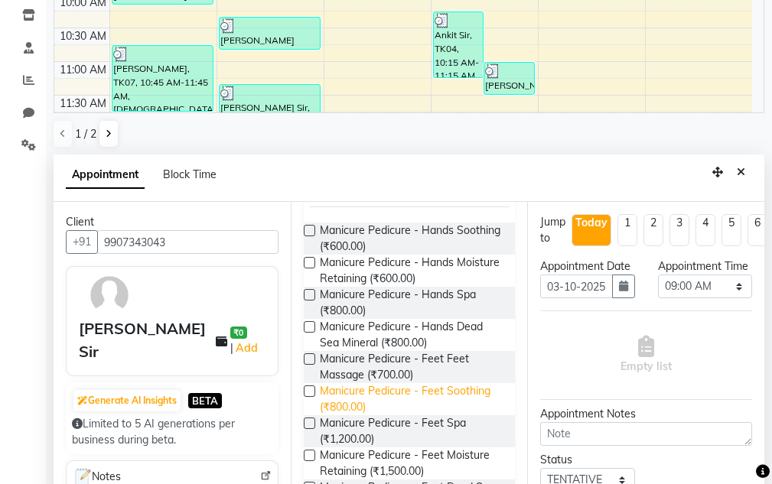
type input "pedicure"
click at [434, 410] on span "Manicure Pedicure - Feet Soothing (₹800.00)" at bounding box center [412, 399] width 184 height 32
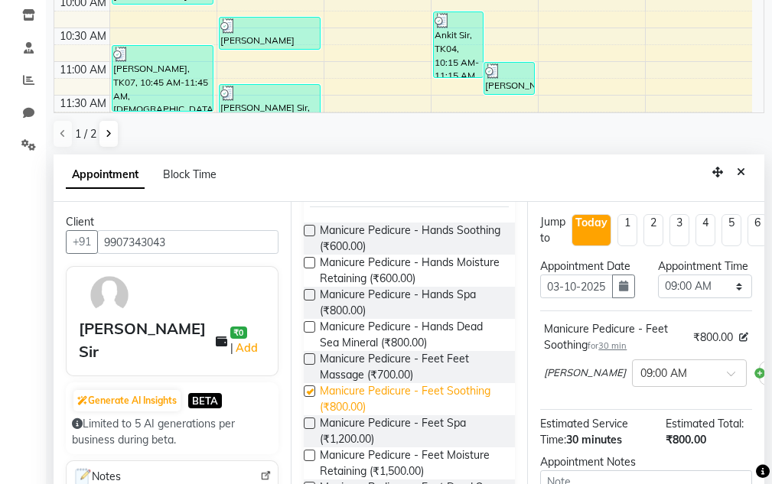
checkbox input "false"
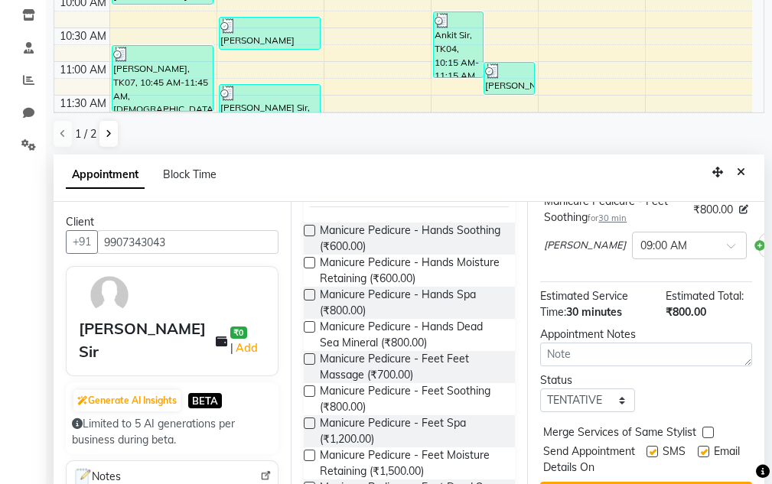
scroll to position [0, 0]
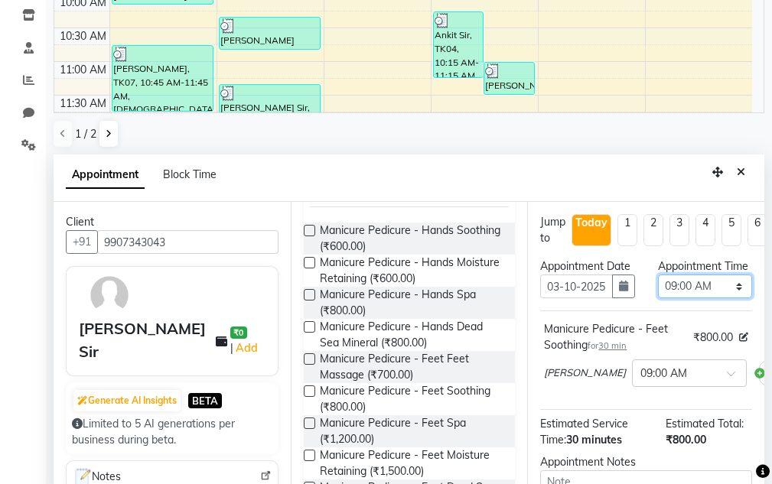
click at [683, 298] on select "Select 09:00 AM 09:15 AM 09:30 AM 09:45 AM 10:00 AM 10:15 AM 10:30 AM 10:45 AM …" at bounding box center [705, 287] width 94 height 24
select select "900"
click at [658, 291] on select "Select 09:00 AM 09:15 AM 09:30 AM 09:45 AM 10:00 AM 10:15 AM 10:30 AM 10:45 AM …" at bounding box center [705, 287] width 94 height 24
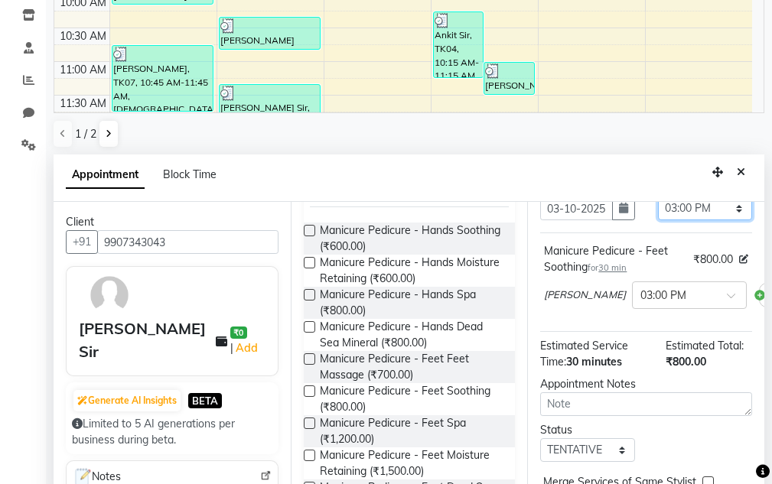
scroll to position [128, 0]
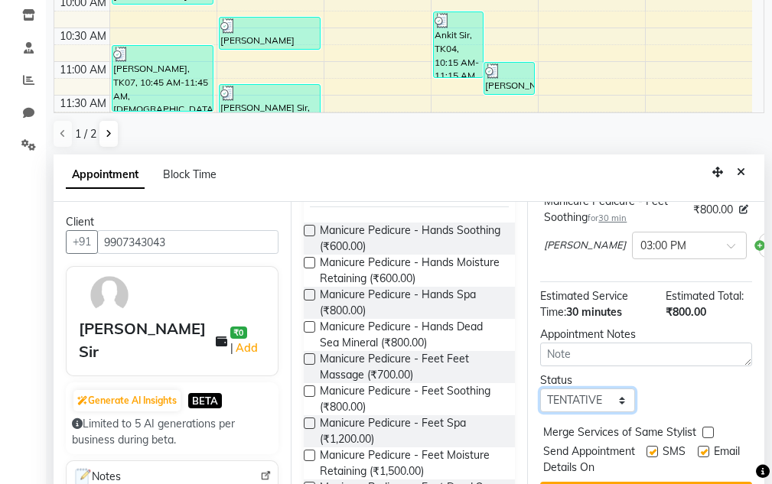
click at [573, 412] on select "Select TENTATIVE CONFIRM CHECK-IN UPCOMING" at bounding box center [587, 401] width 94 height 24
select select "confirm booking"
click at [540, 407] on select "Select TENTATIVE CONFIRM CHECK-IN UPCOMING" at bounding box center [587, 401] width 94 height 24
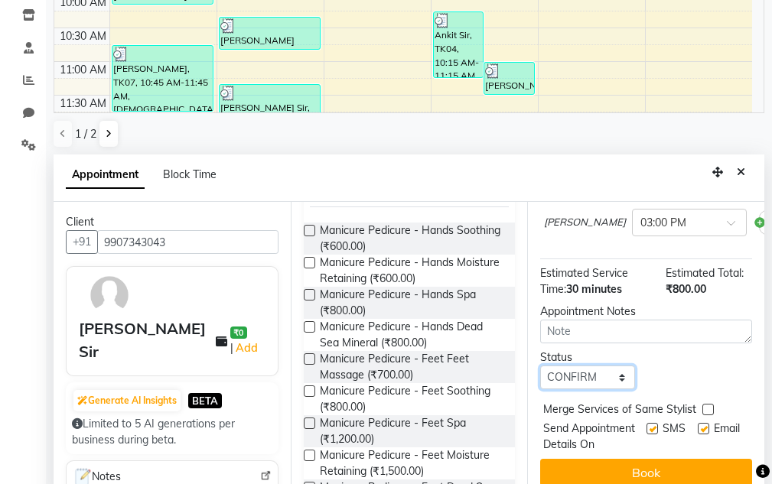
scroll to position [197, 0]
click at [619, 459] on button "Book" at bounding box center [646, 473] width 212 height 28
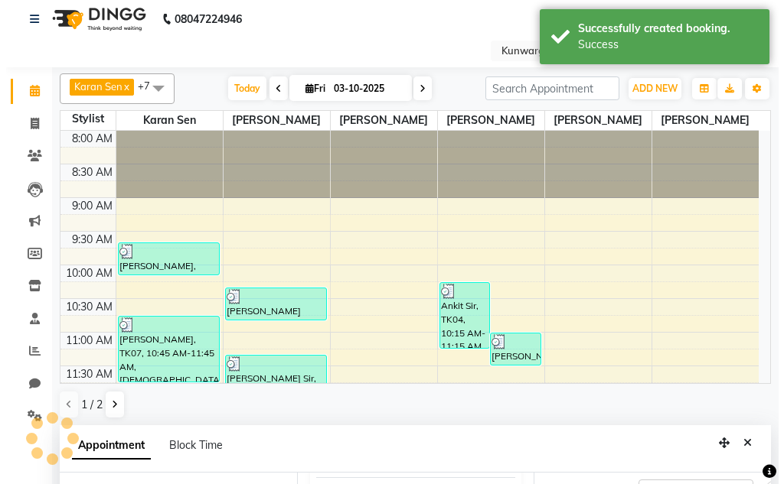
scroll to position [0, 0]
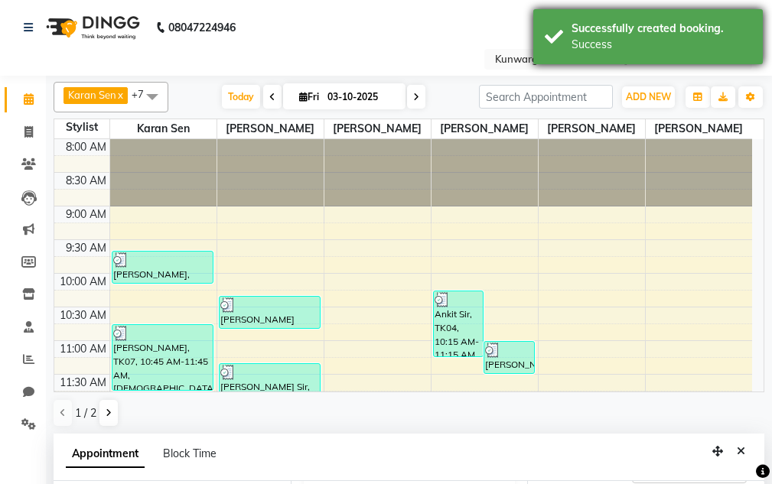
click at [705, 18] on div "Successfully created booking. Success" at bounding box center [648, 36] width 230 height 55
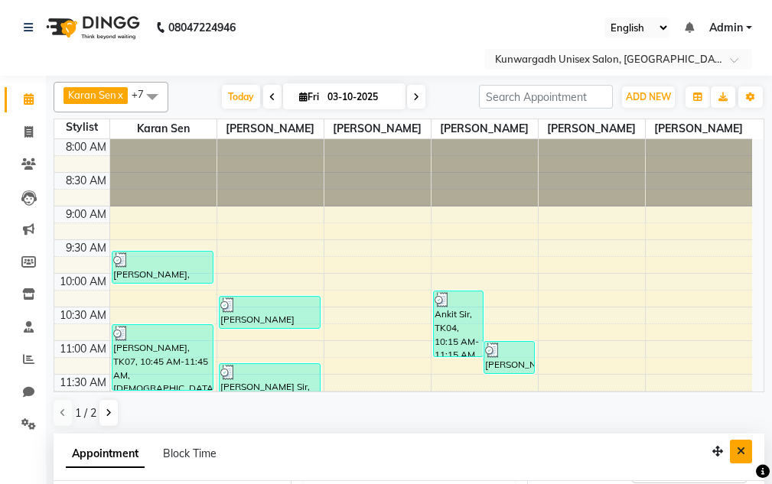
click at [744, 448] on icon "Close" at bounding box center [741, 451] width 8 height 11
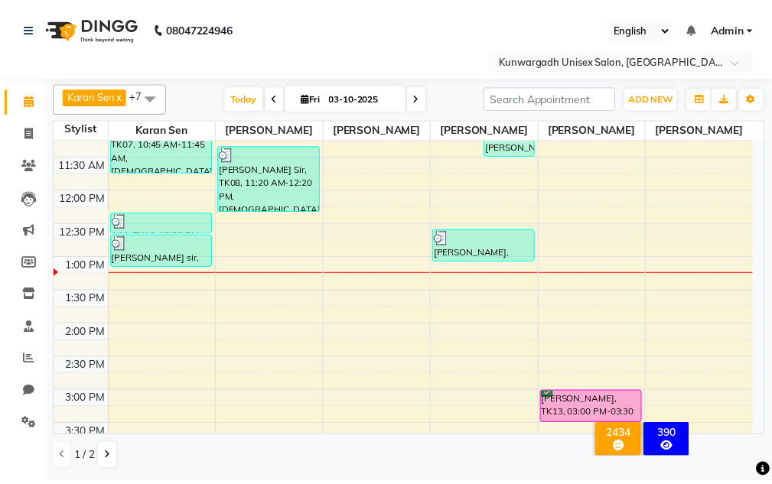
scroll to position [255, 0]
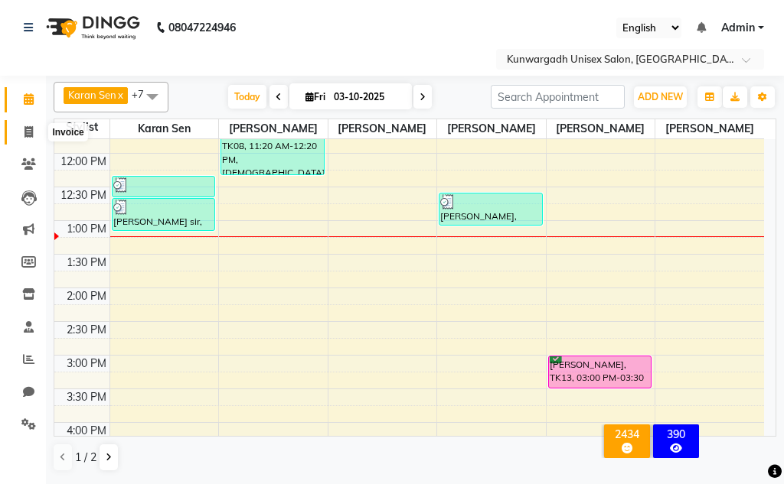
click at [23, 132] on span at bounding box center [28, 133] width 27 height 18
select select "7931"
select select "service"
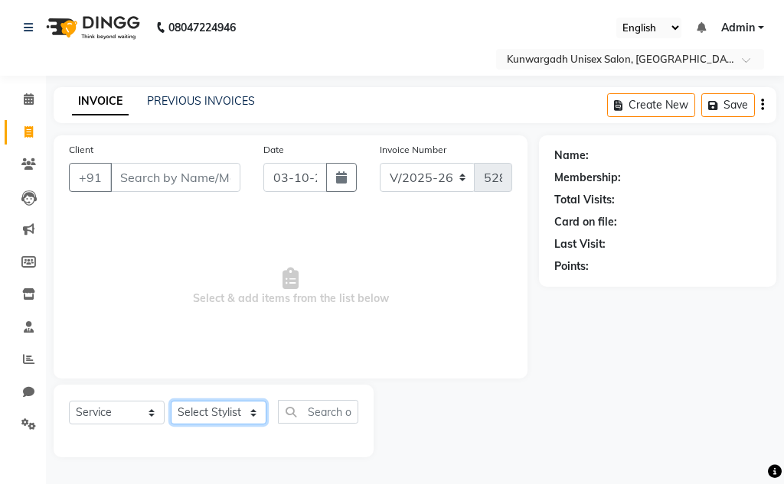
click at [219, 415] on select "Select Stylist Aarti [PERSON_NAME] Sir Chiku [PERSON_NAME] Devdas [PERSON_NAME]…" at bounding box center [219, 413] width 96 height 24
select select "82467"
click at [171, 401] on select "Select Stylist Aarti [PERSON_NAME] Sir Chiku [PERSON_NAME] Devdas [PERSON_NAME]…" at bounding box center [219, 413] width 96 height 24
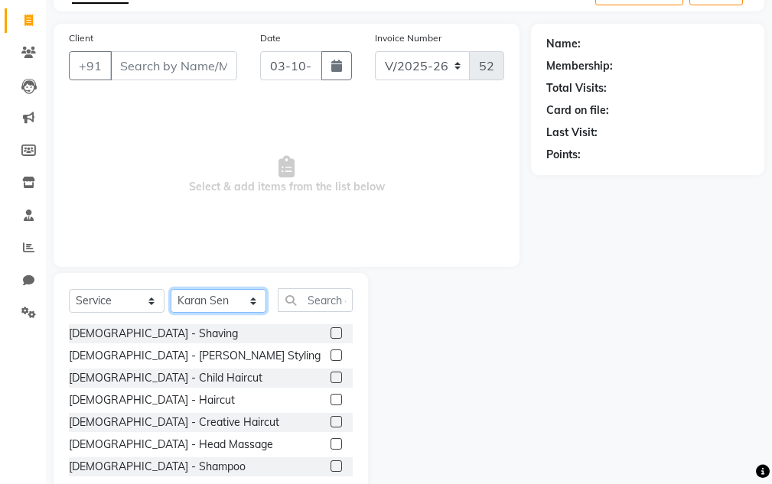
scroll to position [149, 0]
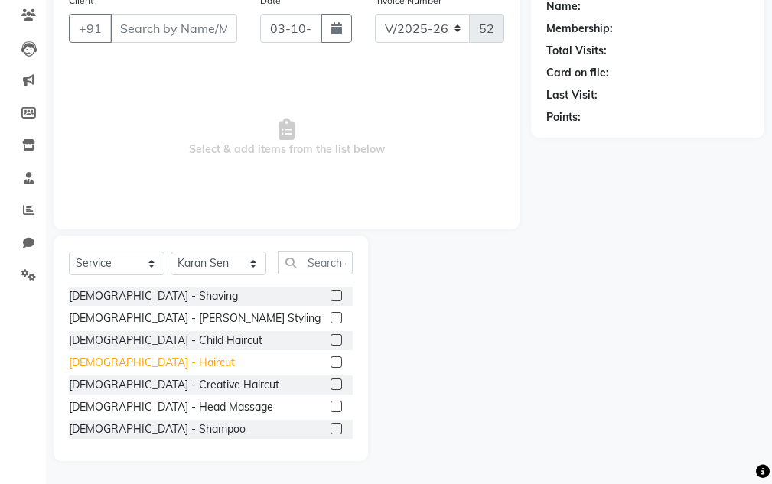
click at [135, 363] on div "[DEMOGRAPHIC_DATA] - Haircut" at bounding box center [152, 363] width 166 height 16
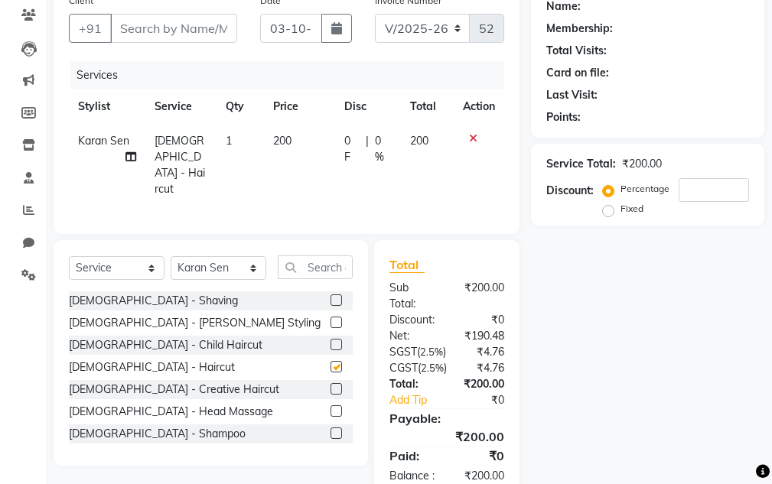
checkbox input "false"
click at [178, 44] on div "Client +91" at bounding box center [152, 23] width 191 height 63
click at [178, 38] on input "Client" at bounding box center [173, 28] width 127 height 29
type input "9"
type input "0"
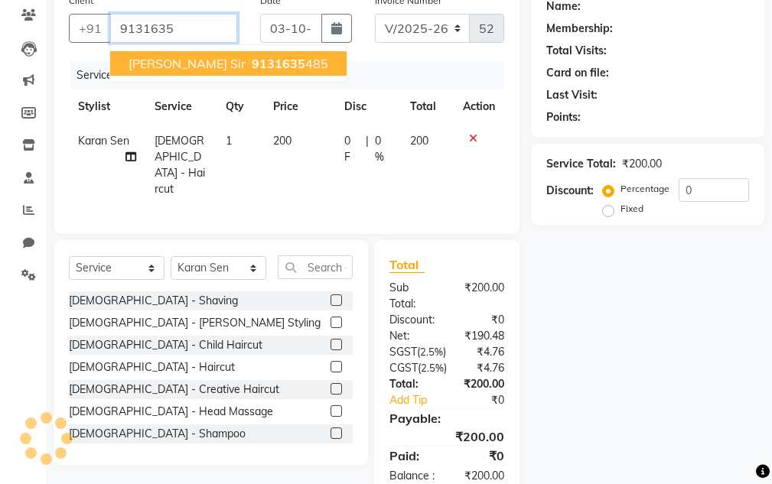
click at [254, 68] on span "9131635" at bounding box center [279, 63] width 54 height 15
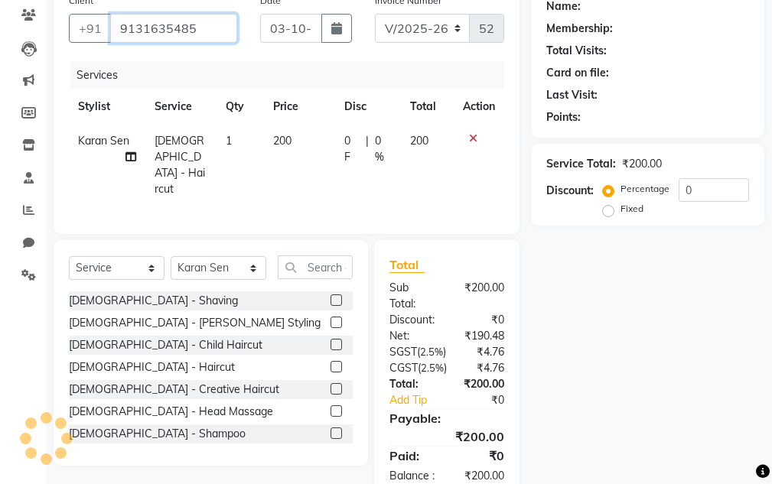
type input "9131635485"
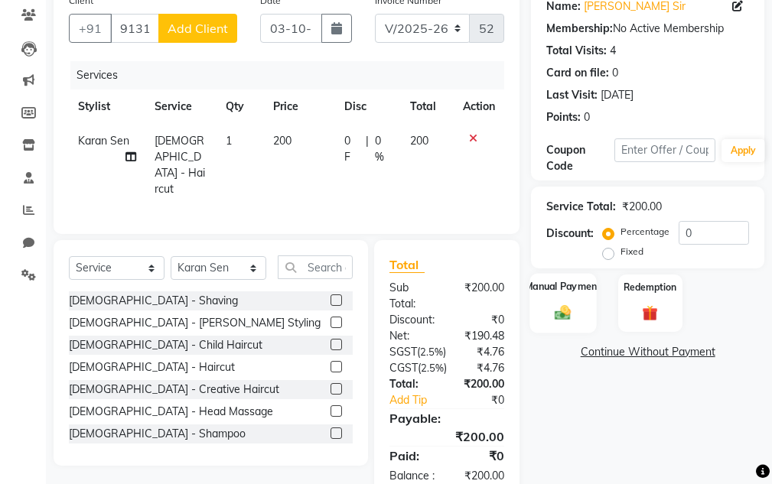
drag, startPoint x: 565, startPoint y: 290, endPoint x: 579, endPoint y: 285, distance: 15.2
click at [576, 287] on label "Manual Payment" at bounding box center [563, 286] width 77 height 15
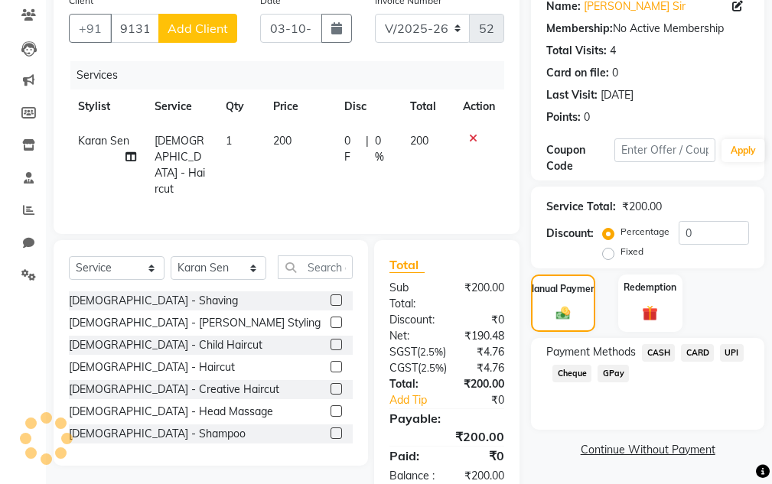
click at [733, 344] on span "UPI" at bounding box center [732, 353] width 24 height 18
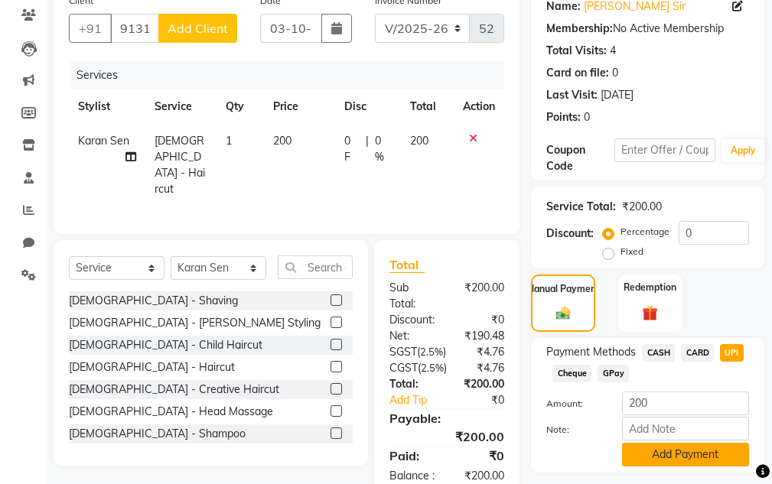
scroll to position [231, 0]
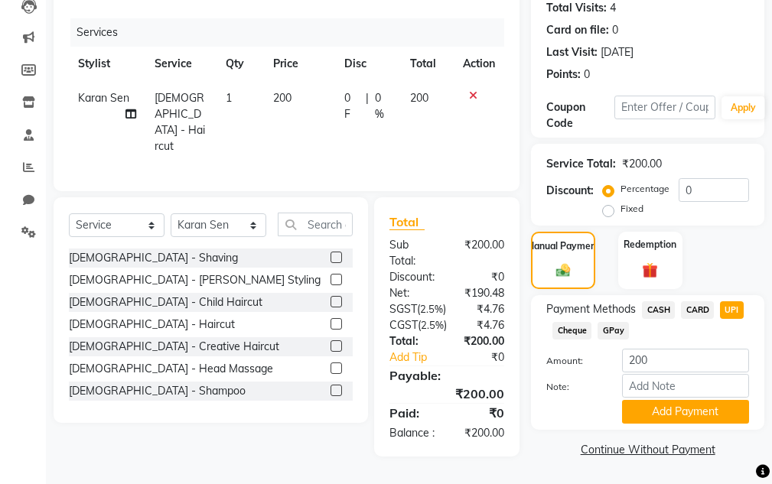
click at [684, 386] on div "Payment Methods CASH CARD UPI Cheque GPay Amount: 200 Note: Add Payment" at bounding box center [647, 362] width 233 height 135
click at [683, 400] on button "Add Payment" at bounding box center [685, 412] width 127 height 24
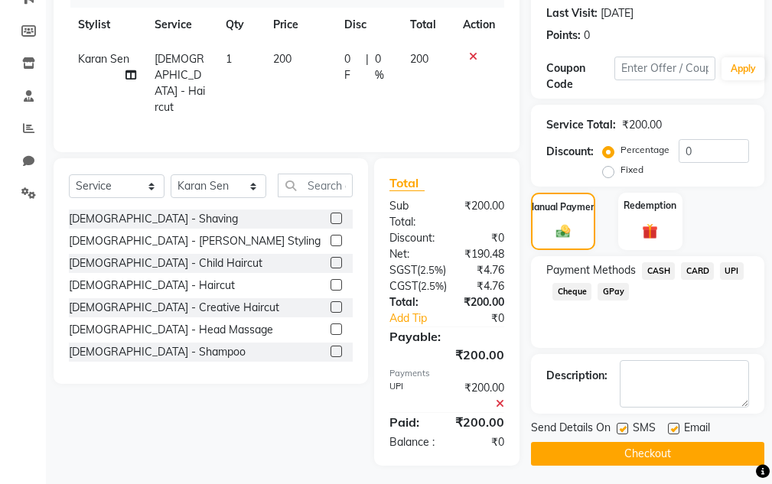
click at [664, 464] on button "Checkout" at bounding box center [647, 454] width 233 height 24
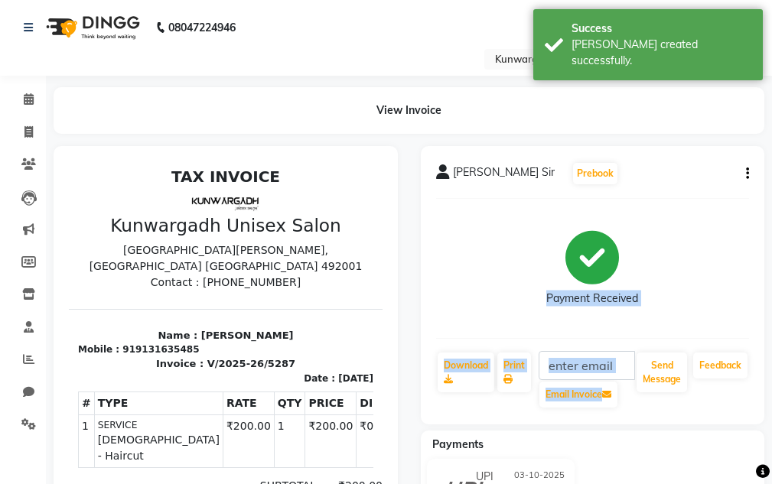
drag, startPoint x: 648, startPoint y: 347, endPoint x: 660, endPoint y: 393, distance: 47.5
click at [648, 347] on div "[PERSON_NAME] Sir Prebook Payment Received Download Print Email Invoice Send Me…" at bounding box center [593, 285] width 344 height 279
click at [660, 394] on div "Send Message" at bounding box center [662, 380] width 54 height 58
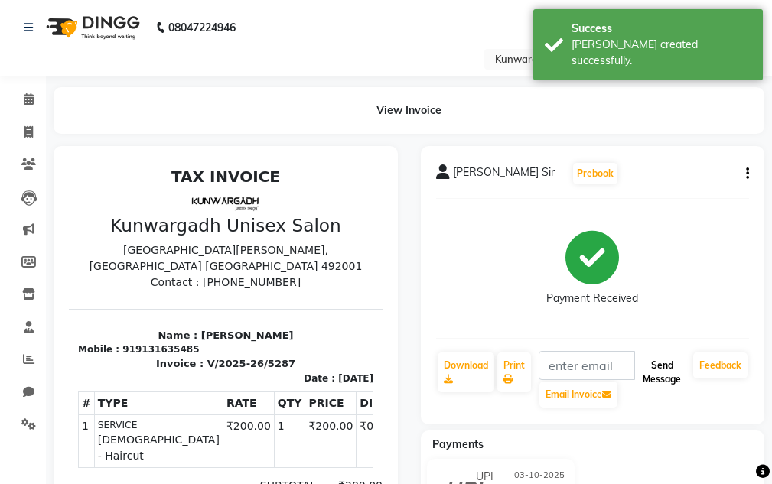
click at [669, 383] on button "Send Message" at bounding box center [662, 373] width 51 height 40
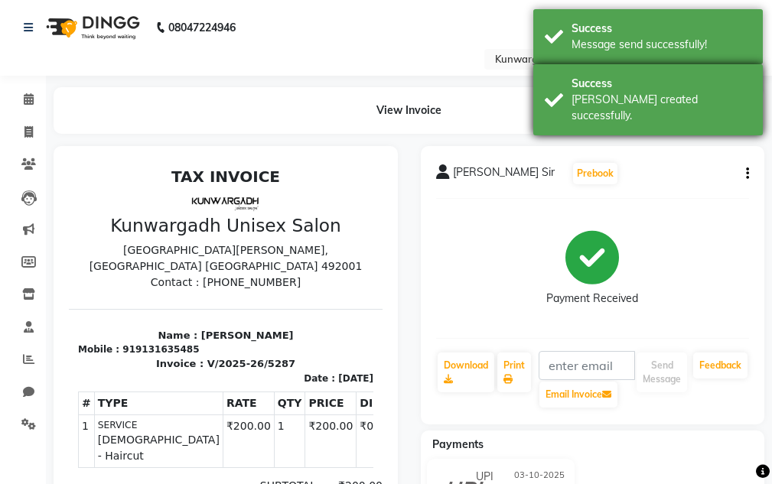
drag, startPoint x: 668, startPoint y: 109, endPoint x: 643, endPoint y: 19, distance: 93.0
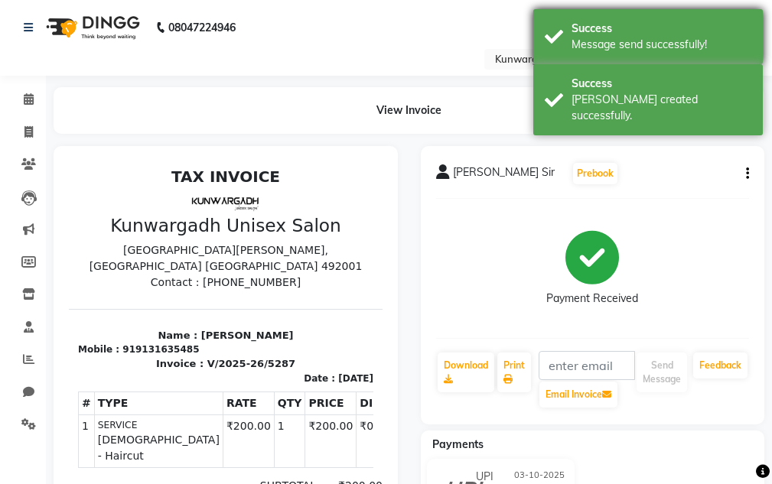
click at [666, 106] on div "Success [PERSON_NAME] created successfully." at bounding box center [648, 99] width 230 height 71
drag, startPoint x: 640, startPoint y: 11, endPoint x: 638, endPoint y: 29, distance: 18.4
click at [641, 14] on div "Success Message send successfully!" at bounding box center [648, 36] width 230 height 55
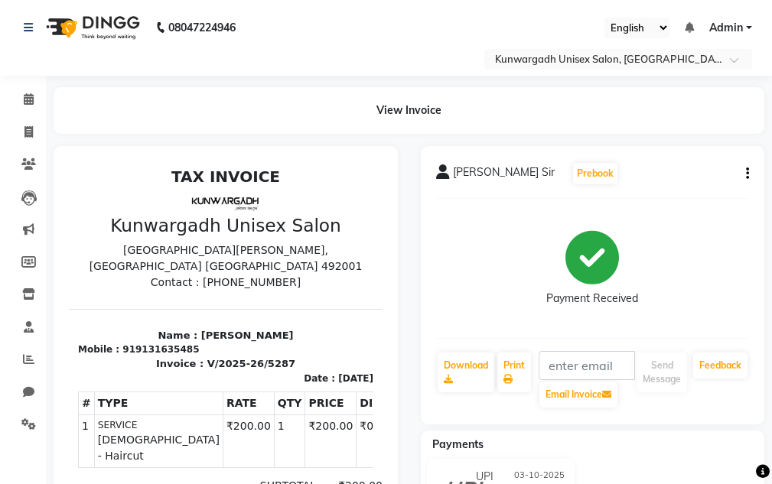
click at [637, 34] on div "Success" at bounding box center [662, 29] width 180 height 16
click at [22, 138] on span at bounding box center [28, 133] width 27 height 18
select select "service"
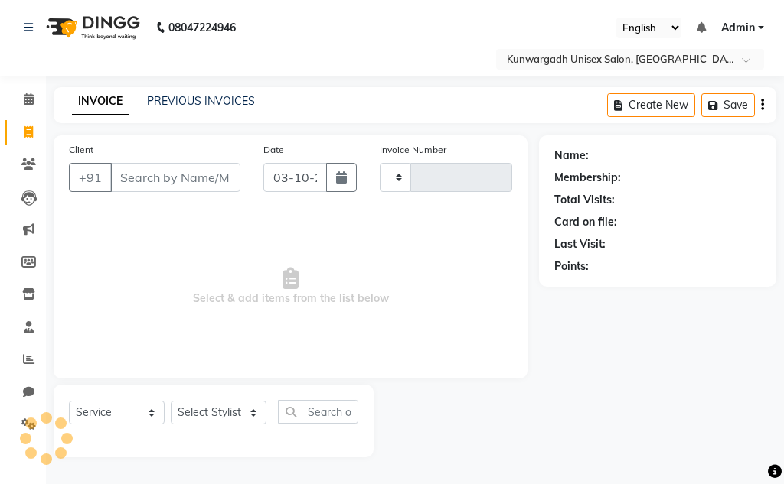
type input "5288"
select select "7931"
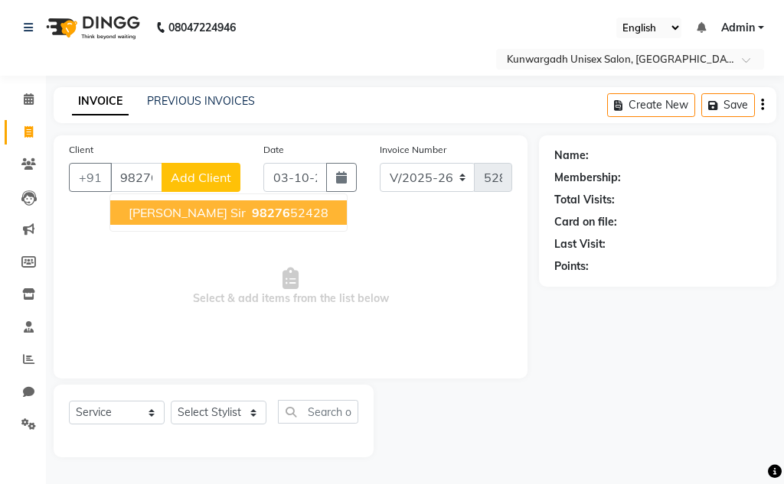
click at [252, 217] on span "98276" at bounding box center [271, 212] width 38 height 15
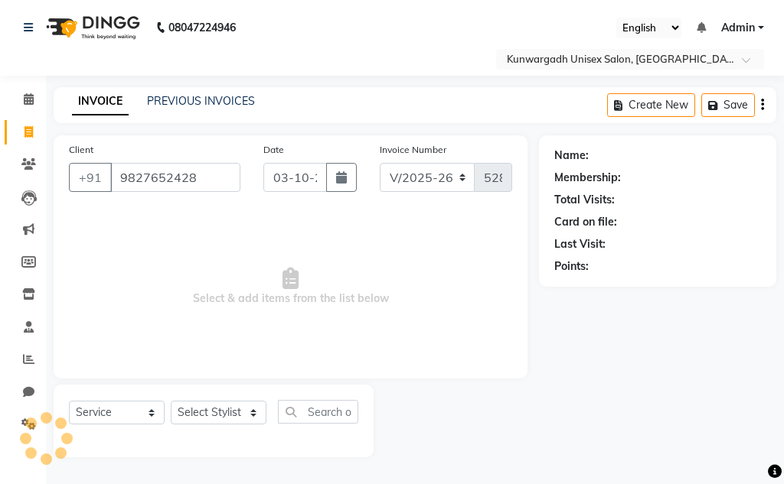
type input "9827652428"
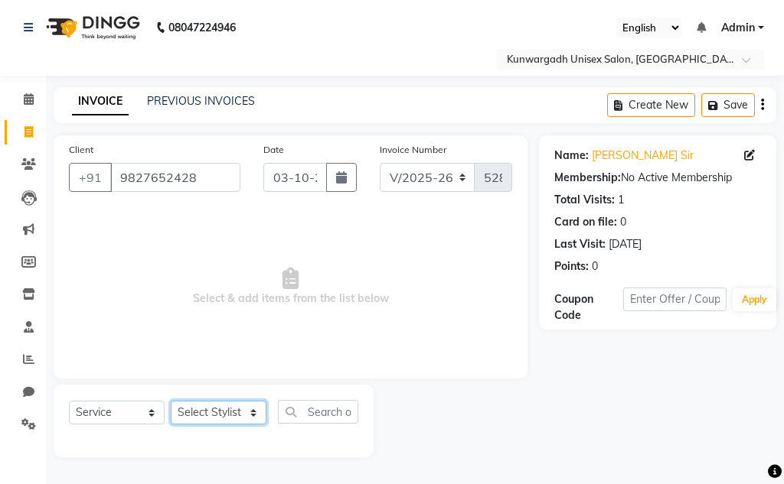
click at [201, 408] on select "Select Stylist Aarti [PERSON_NAME] Sir Chiku [PERSON_NAME] Devdas [PERSON_NAME]…" at bounding box center [219, 413] width 96 height 24
click at [198, 405] on select "Select Stylist Aarti [PERSON_NAME] Sir Chiku [PERSON_NAME] Devdas [PERSON_NAME]…" at bounding box center [219, 413] width 96 height 24
select select "82622"
click at [171, 401] on select "Select Stylist Aarti [PERSON_NAME] Sir Chiku [PERSON_NAME] Devdas [PERSON_NAME]…" at bounding box center [219, 413] width 96 height 24
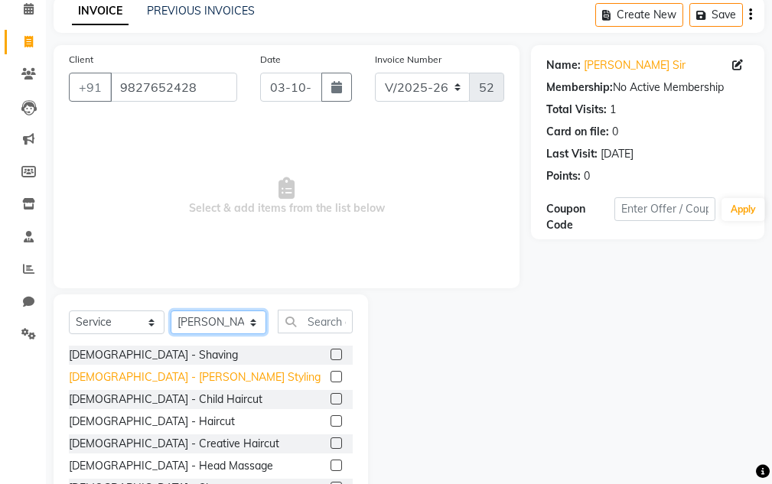
scroll to position [149, 0]
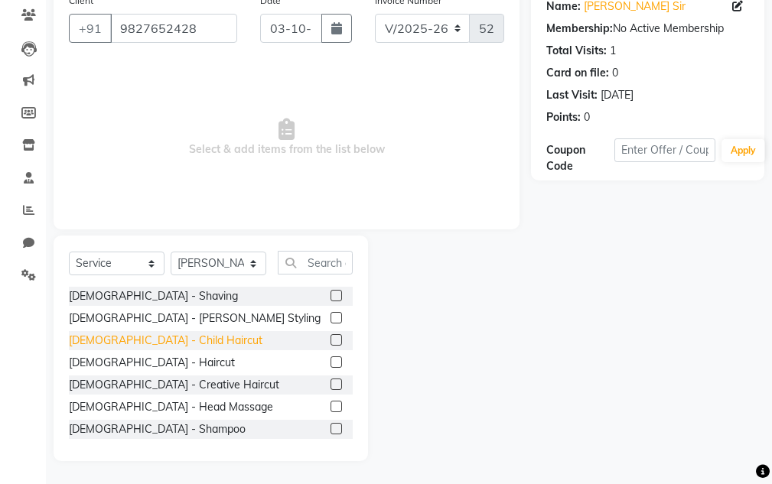
drag, startPoint x: 126, startPoint y: 357, endPoint x: 128, endPoint y: 343, distance: 13.9
click at [126, 357] on div "[DEMOGRAPHIC_DATA] - Haircut" at bounding box center [152, 363] width 166 height 16
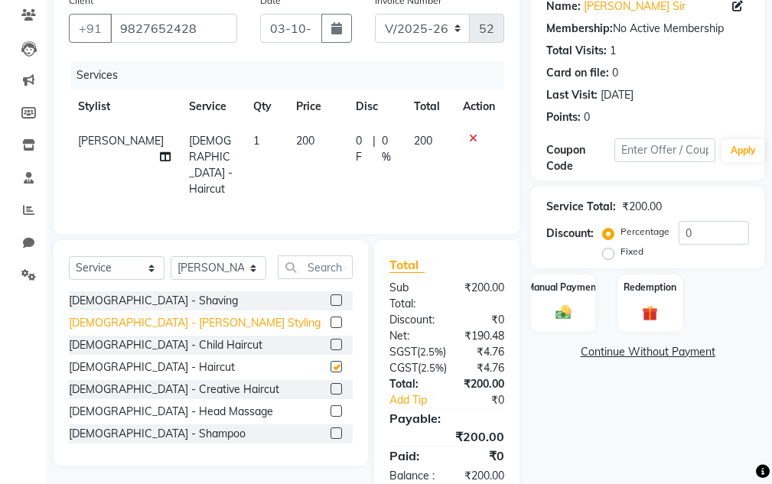
checkbox input "false"
click at [130, 315] on div "[DEMOGRAPHIC_DATA] - [PERSON_NAME] Styling" at bounding box center [195, 323] width 252 height 16
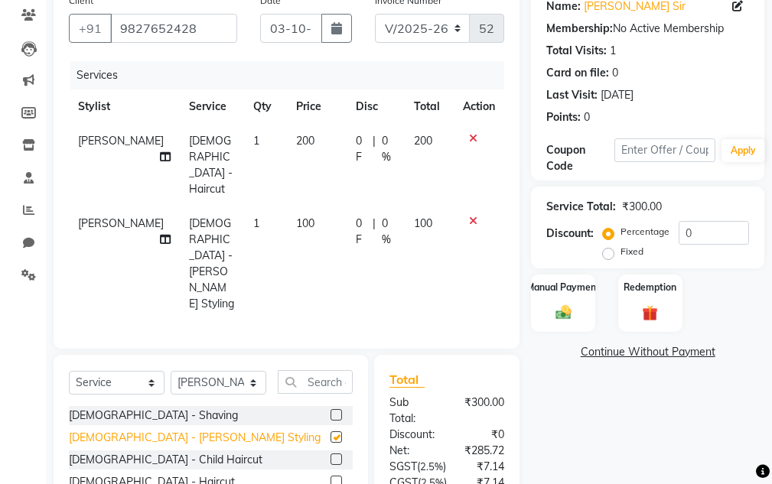
checkbox input "false"
drag, startPoint x: 576, startPoint y: 302, endPoint x: 585, endPoint y: 305, distance: 9.0
click at [575, 301] on div "Manual Payment" at bounding box center [563, 303] width 67 height 60
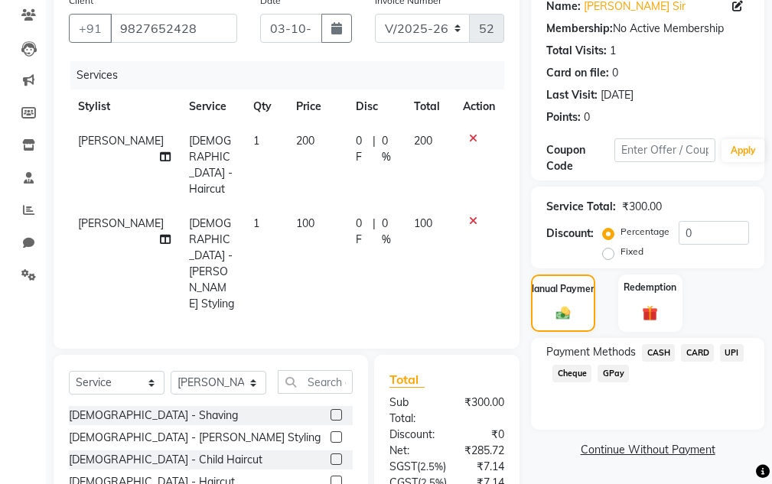
click at [667, 350] on span "CASH" at bounding box center [658, 353] width 33 height 18
click at [666, 351] on span "CASH" at bounding box center [658, 353] width 33 height 18
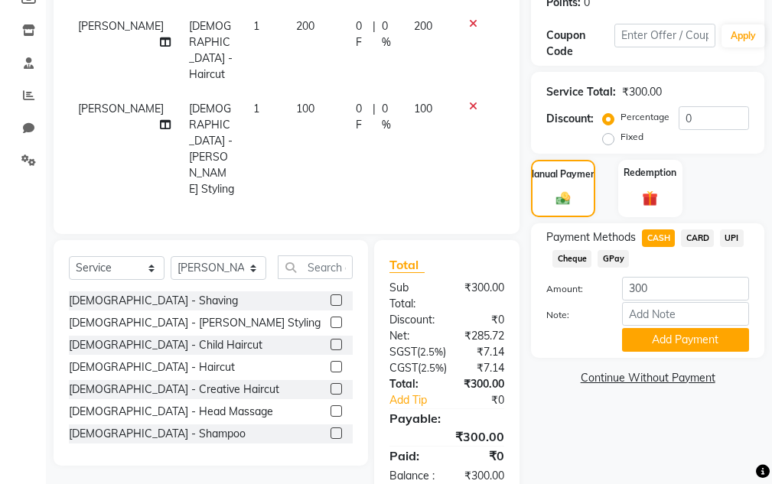
scroll to position [282, 0]
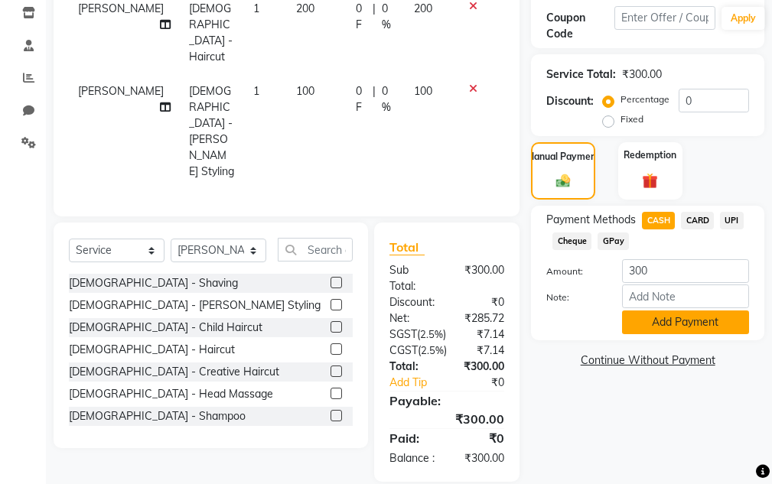
click at [661, 329] on button "Add Payment" at bounding box center [685, 323] width 127 height 24
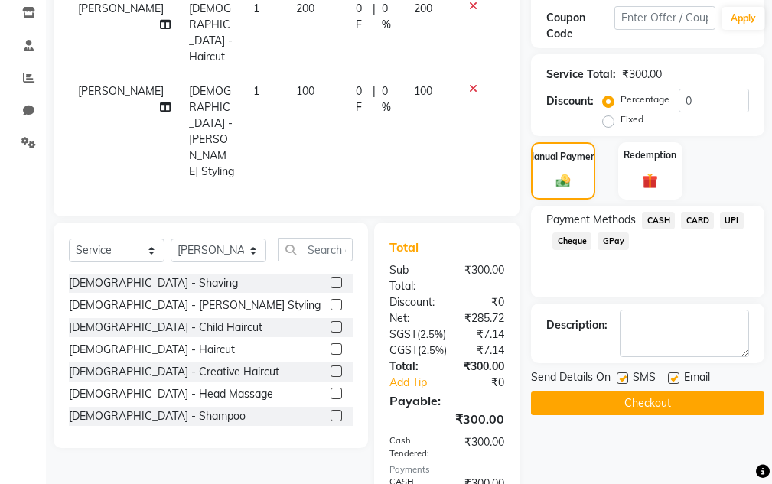
click at [656, 410] on button "Checkout" at bounding box center [647, 404] width 233 height 24
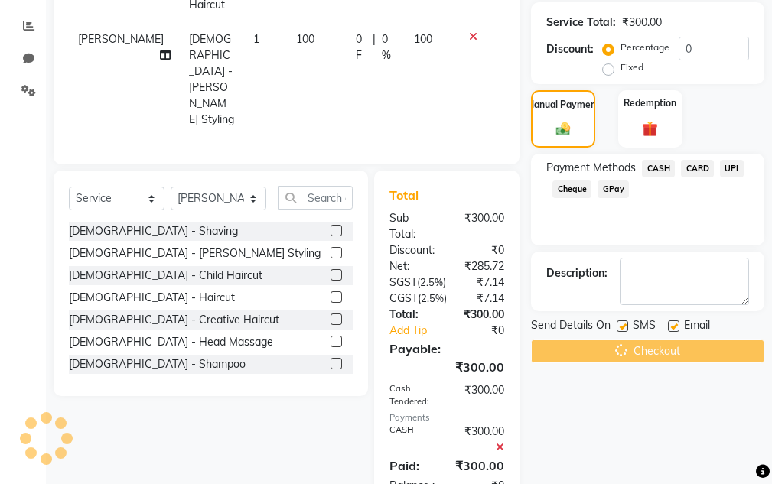
scroll to position [361, 0]
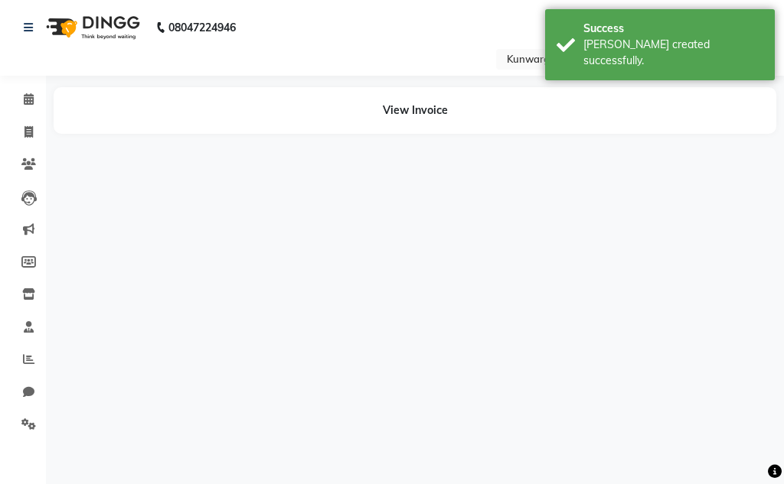
click at [656, 372] on div "08047224946 Select Location × Kunwargadh Unisex Salon, Tikrapara English ENGLIS…" at bounding box center [392, 242] width 784 height 484
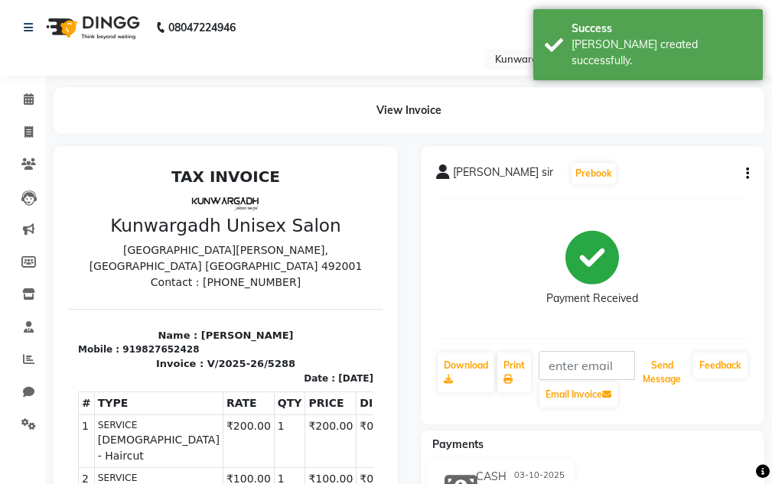
click at [656, 372] on button "Send Message" at bounding box center [662, 373] width 51 height 40
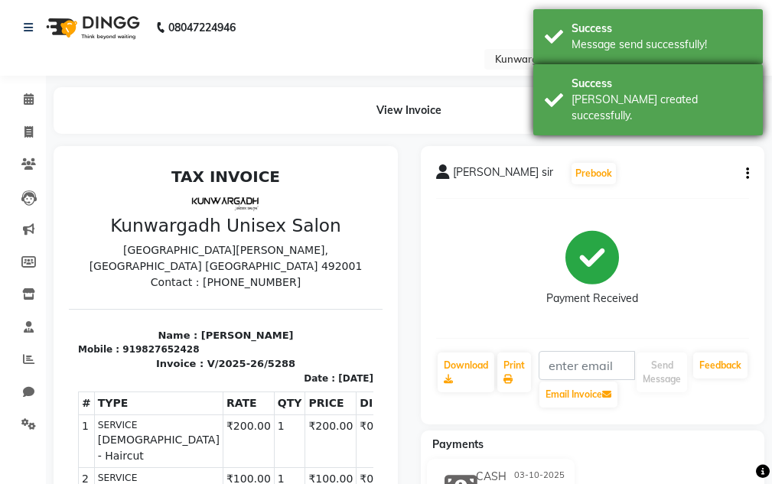
click at [650, 93] on div "[PERSON_NAME] created successfully." at bounding box center [662, 108] width 180 height 32
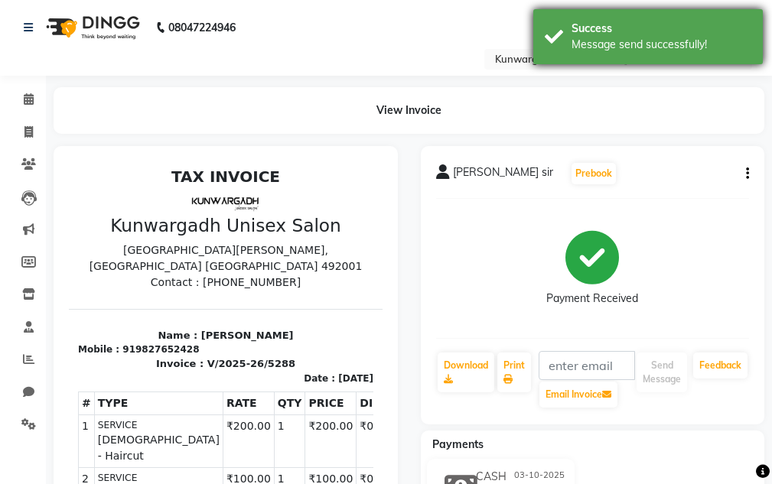
click at [645, 53] on div "Success Message send successfully!" at bounding box center [648, 36] width 230 height 55
